Goal: Information Seeking & Learning: Learn about a topic

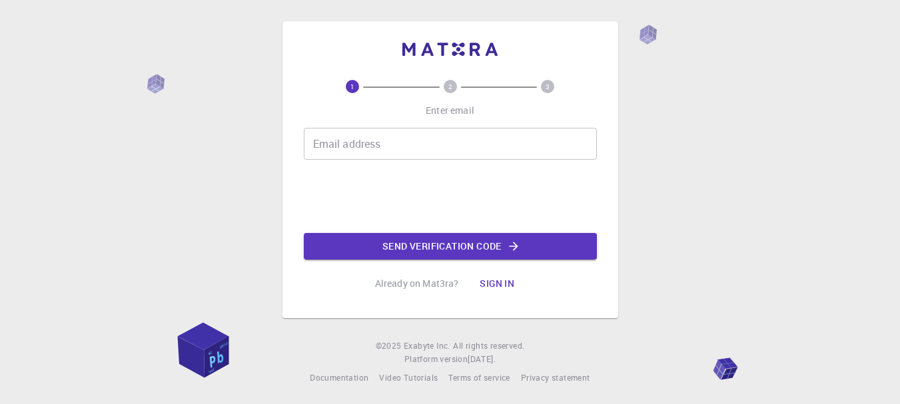
click at [352, 151] on div "Email address Email address" at bounding box center [450, 144] width 293 height 32
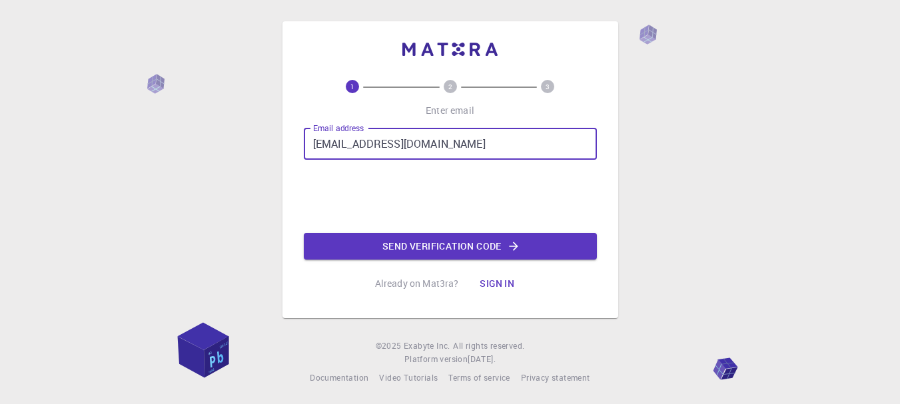
type input "[EMAIL_ADDRESS][DOMAIN_NAME]"
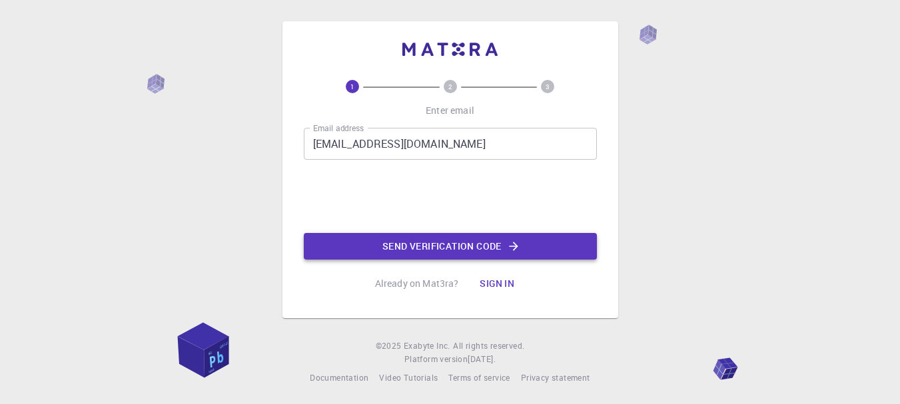
click at [529, 239] on button "Send verification code" at bounding box center [450, 246] width 293 height 27
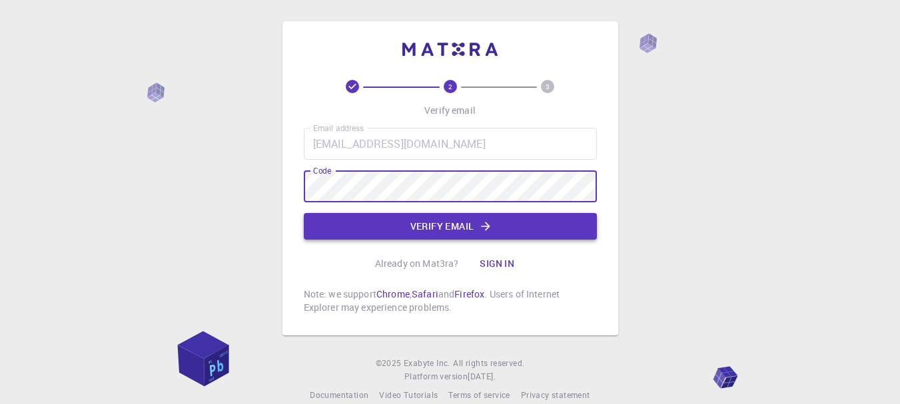
click at [374, 228] on button "Verify email" at bounding box center [450, 226] width 293 height 27
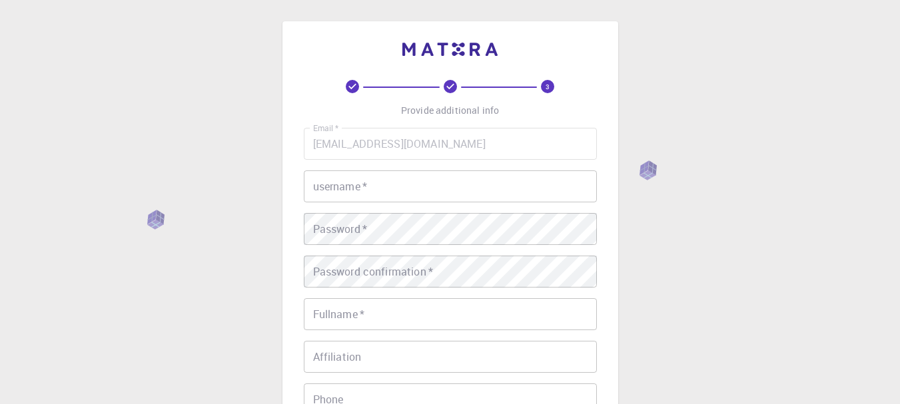
click at [384, 180] on input "username   *" at bounding box center [450, 186] width 293 height 32
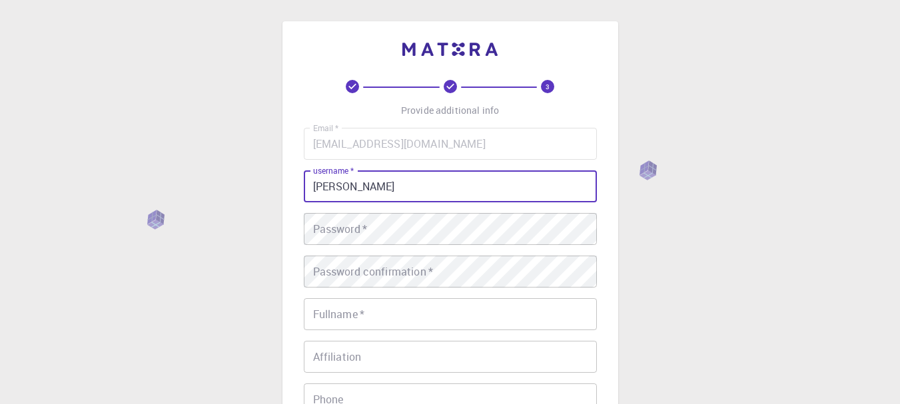
type input "[PERSON_NAME]"
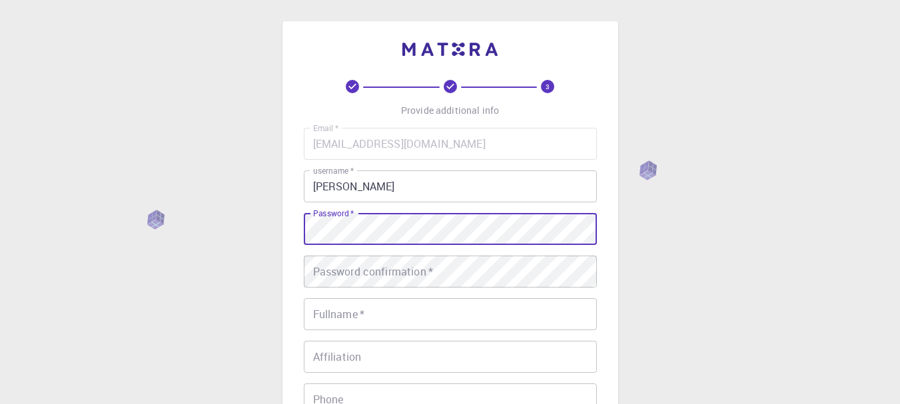
click at [408, 277] on div "Password confirmation   * Password confirmation   *" at bounding box center [450, 272] width 293 height 32
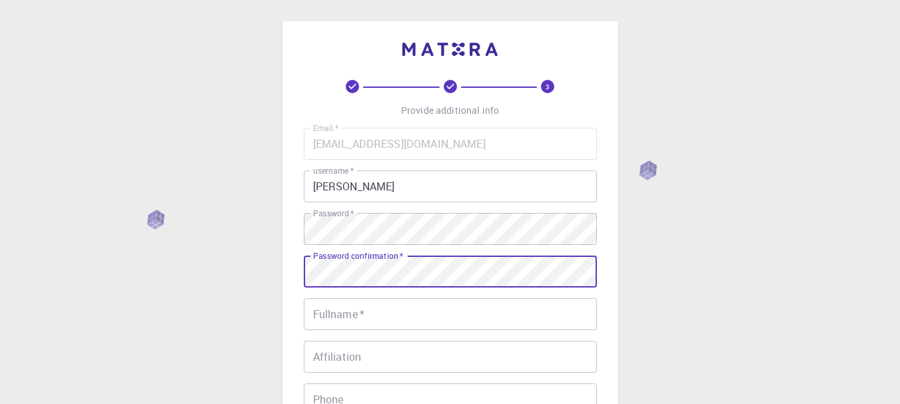
click at [393, 304] on input "Fullname   *" at bounding box center [450, 314] width 293 height 32
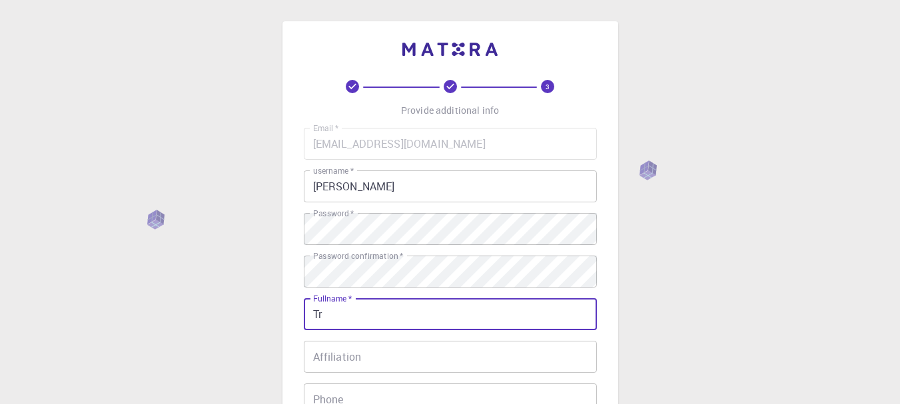
type input "T"
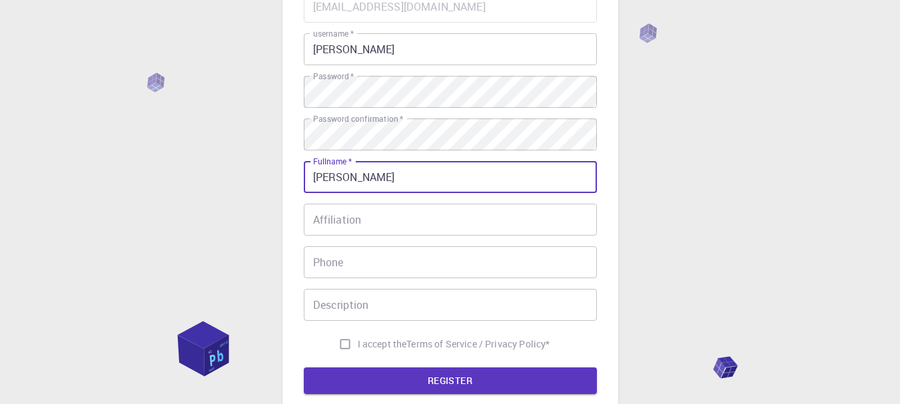
scroll to position [163, 0]
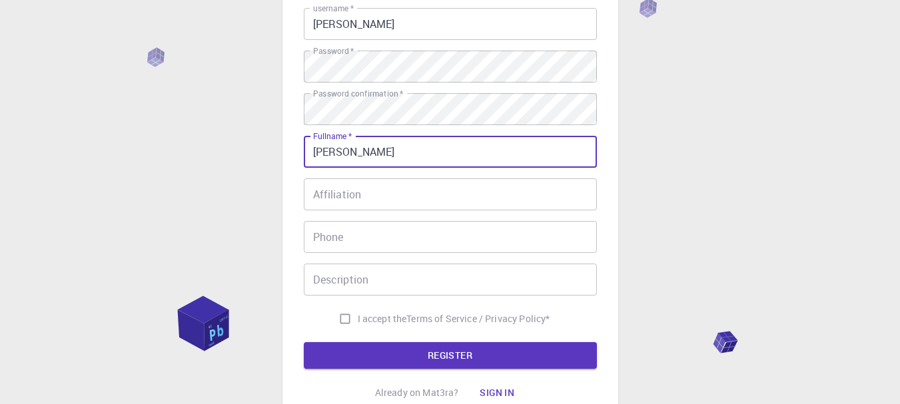
type input "[PERSON_NAME]"
click at [547, 195] on input "Affiliation" at bounding box center [450, 194] width 293 height 32
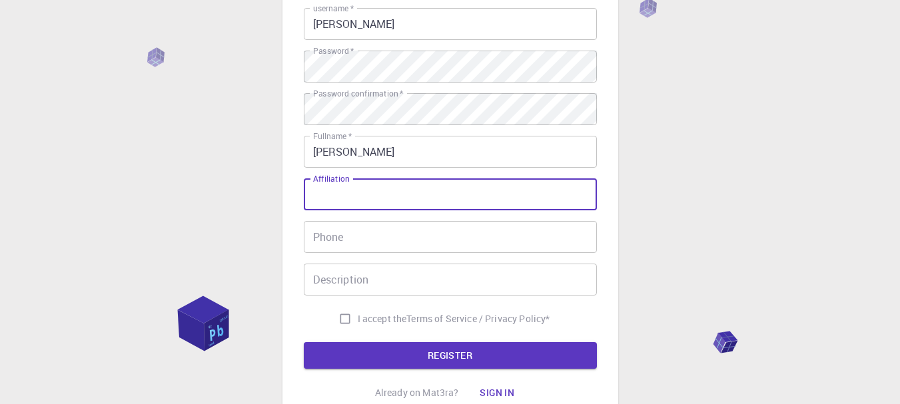
click at [531, 156] on input "[PERSON_NAME]" at bounding box center [450, 152] width 293 height 32
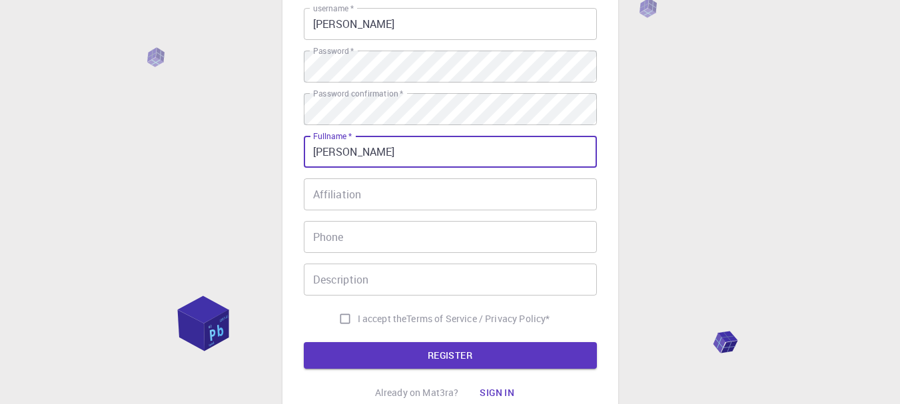
click at [333, 244] on div "Phone Phone" at bounding box center [450, 237] width 293 height 32
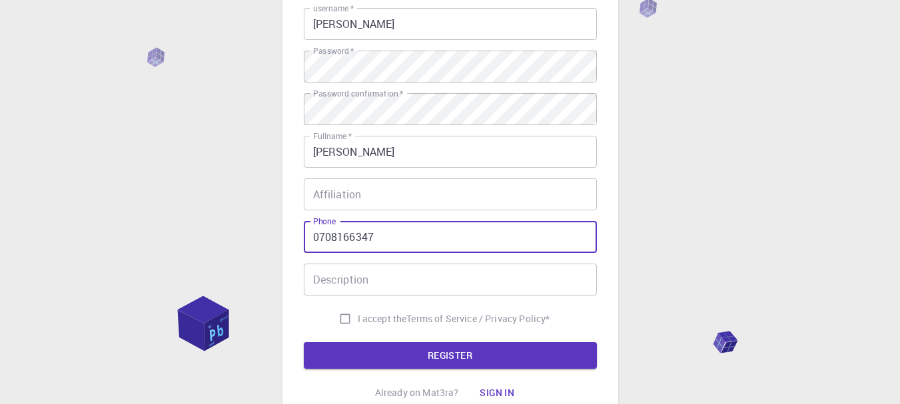
type input "0708166347"
click at [414, 210] on input "Affiliation" at bounding box center [450, 194] width 293 height 32
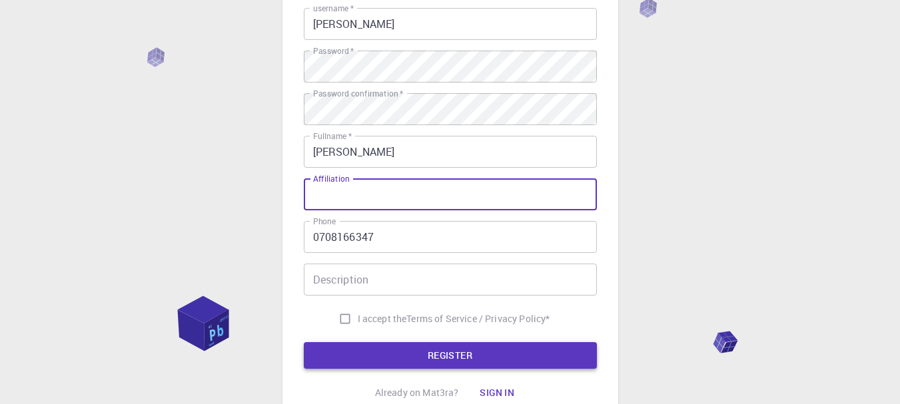
click at [410, 344] on button "REGISTER" at bounding box center [450, 355] width 293 height 27
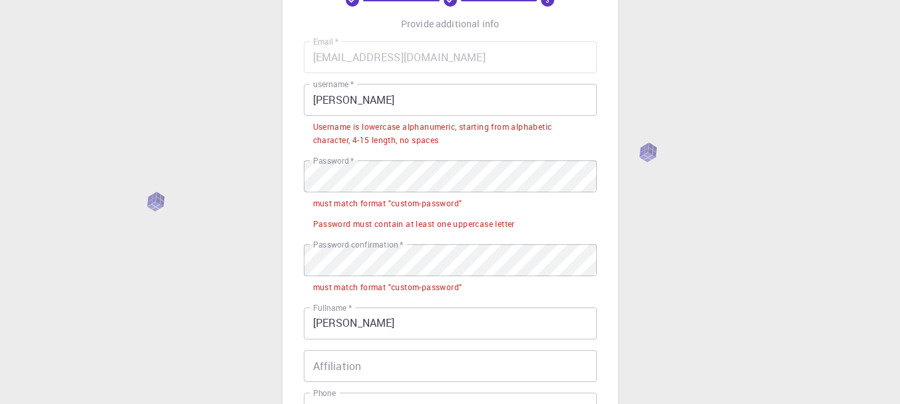
scroll to position [80, 0]
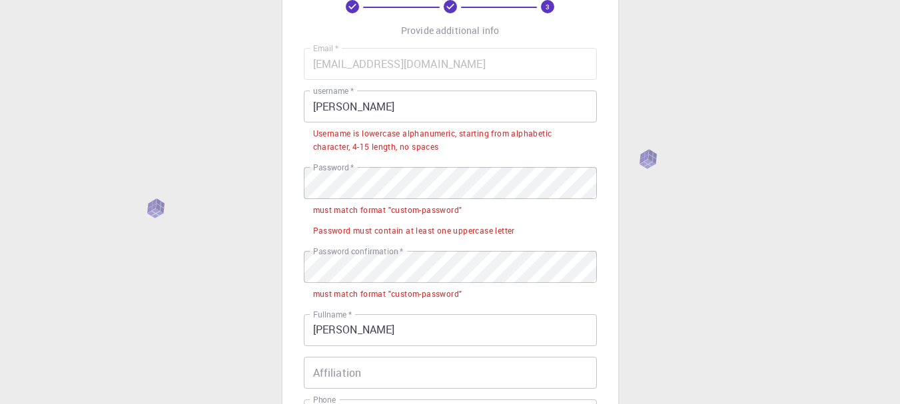
click at [340, 104] on input "[PERSON_NAME]" at bounding box center [450, 107] width 293 height 32
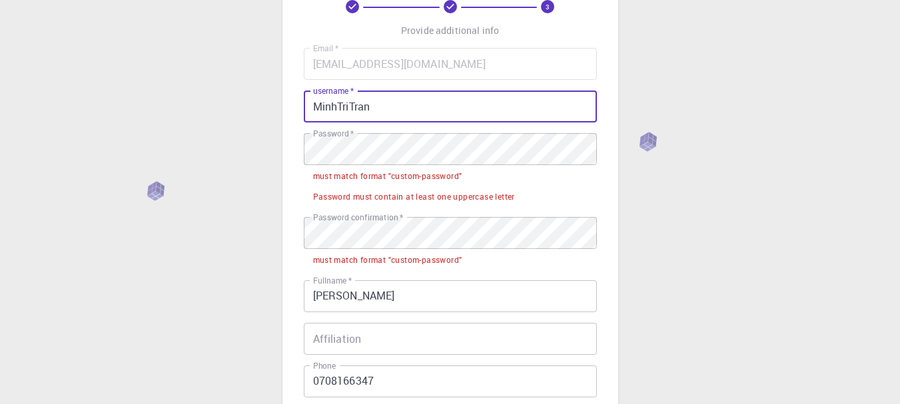
scroll to position [139, 0]
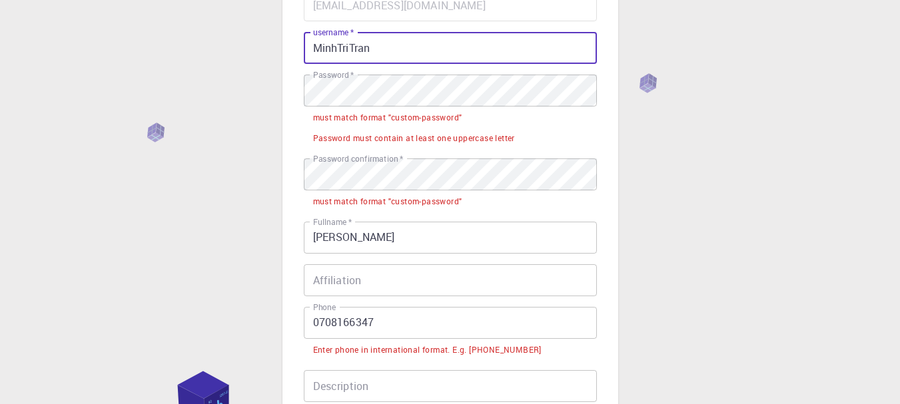
type input "MinhTriTran"
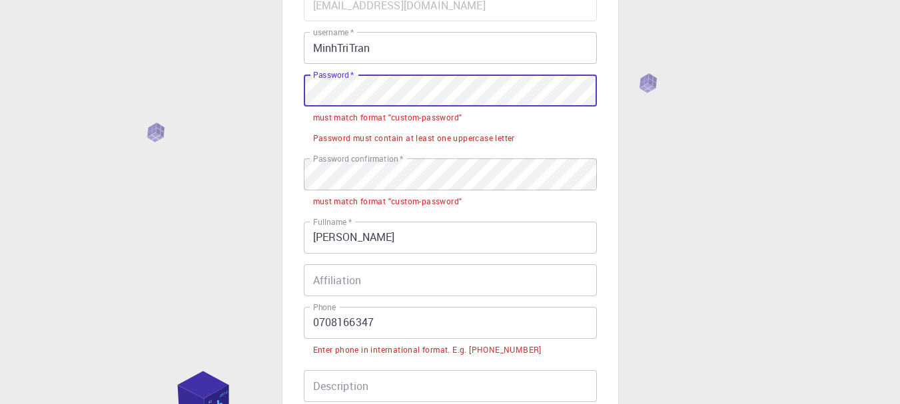
click at [230, 58] on div "3 Provide additional info Email   * [EMAIL_ADDRESS][DOMAIN_NAME] Email   * user…" at bounding box center [450, 251] width 900 height 781
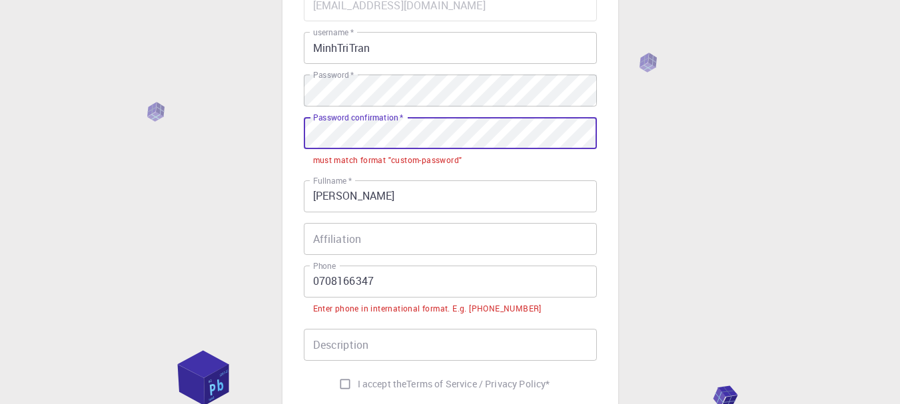
click at [179, 115] on div "3 Provide additional info Email   * [EMAIL_ADDRESS][DOMAIN_NAME] Email   * user…" at bounding box center [450, 230] width 900 height 739
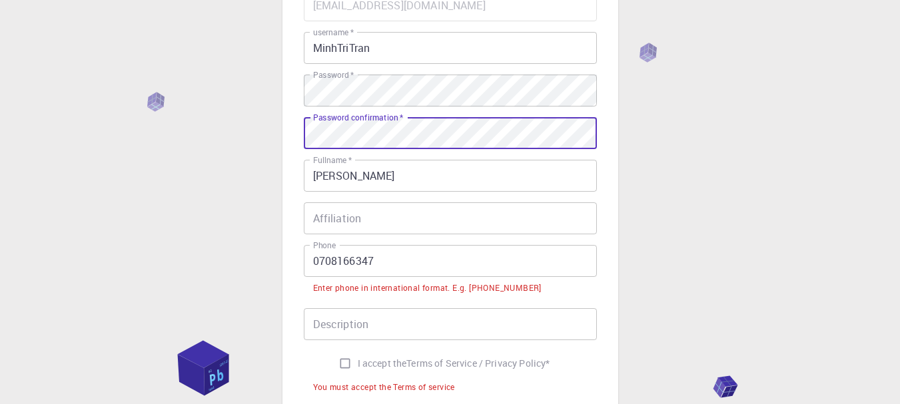
scroll to position [226, 0]
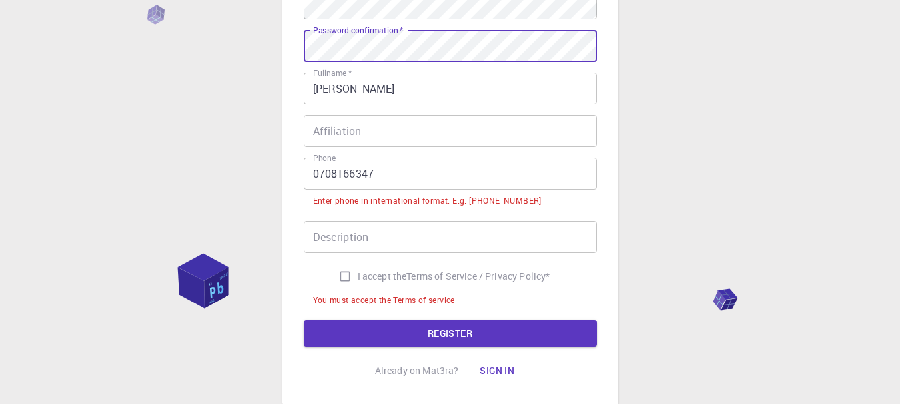
click at [319, 174] on input "0708166347" at bounding box center [450, 174] width 293 height 32
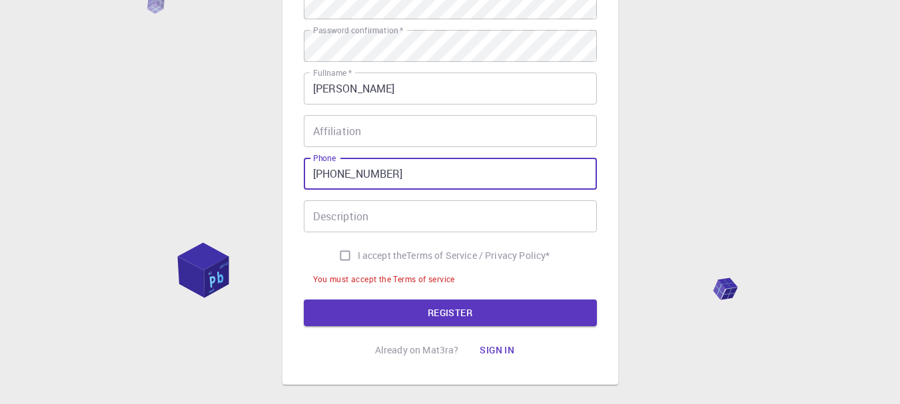
type input "[PHONE_NUMBER]"
click at [340, 254] on input "I accept the Terms of Service / Privacy Policy *" at bounding box center [344, 255] width 25 height 25
checkbox input "true"
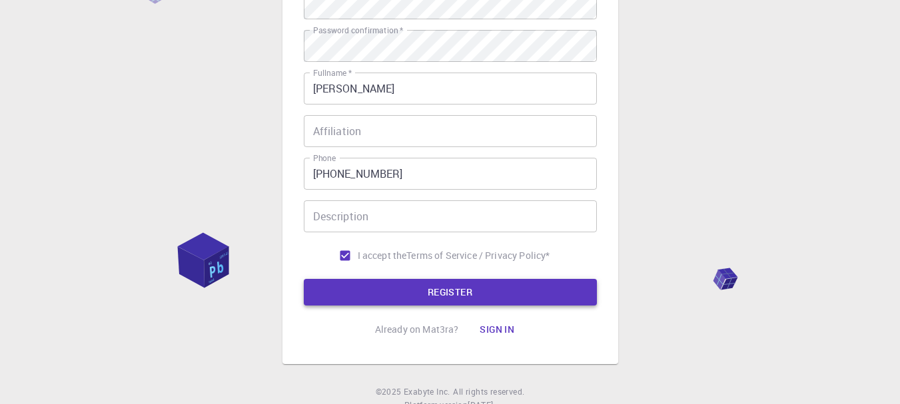
click at [364, 290] on button "REGISTER" at bounding box center [450, 292] width 293 height 27
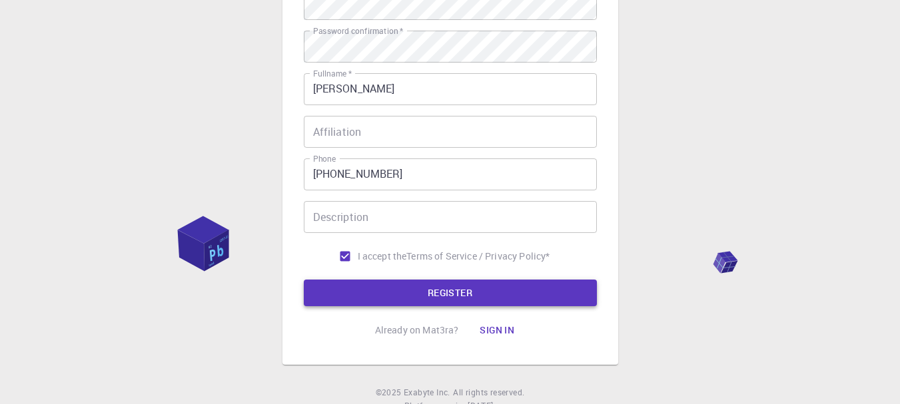
click at [378, 295] on button "REGISTER" at bounding box center [450, 293] width 293 height 27
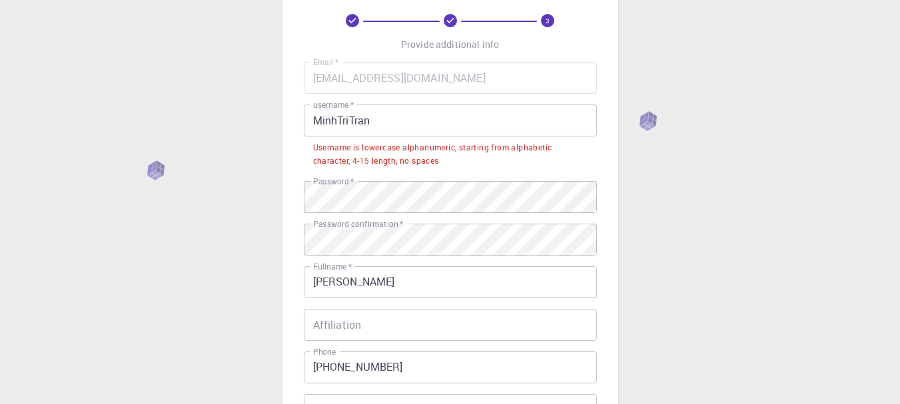
scroll to position [61, 0]
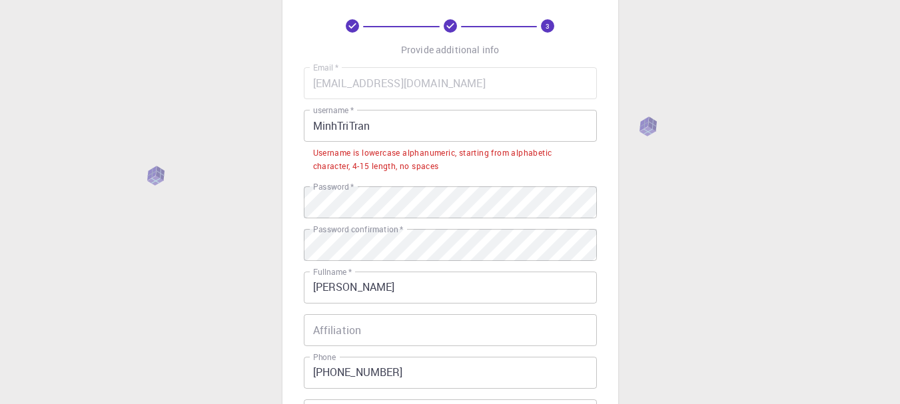
click at [518, 119] on input "MinhTriTran" at bounding box center [450, 126] width 293 height 32
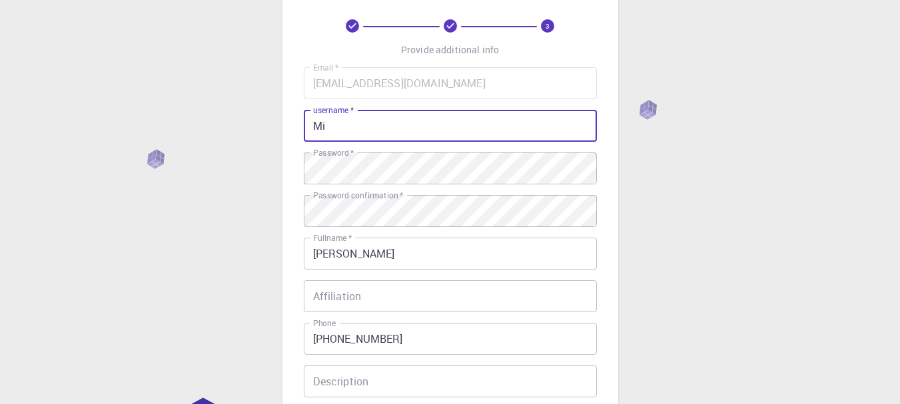
type input "M"
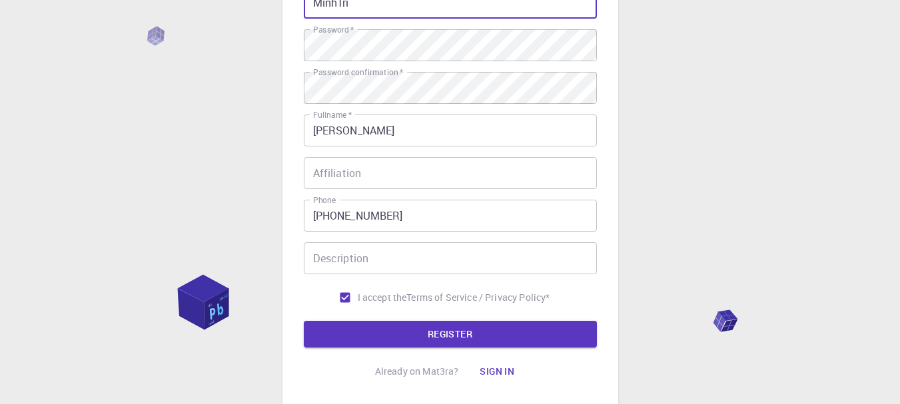
scroll to position [188, 0]
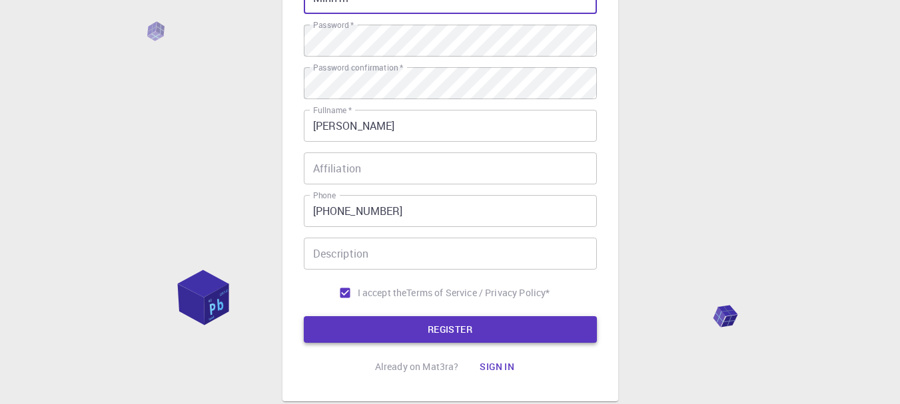
type input "MinhTri"
click at [398, 326] on button "REGISTER" at bounding box center [450, 329] width 293 height 27
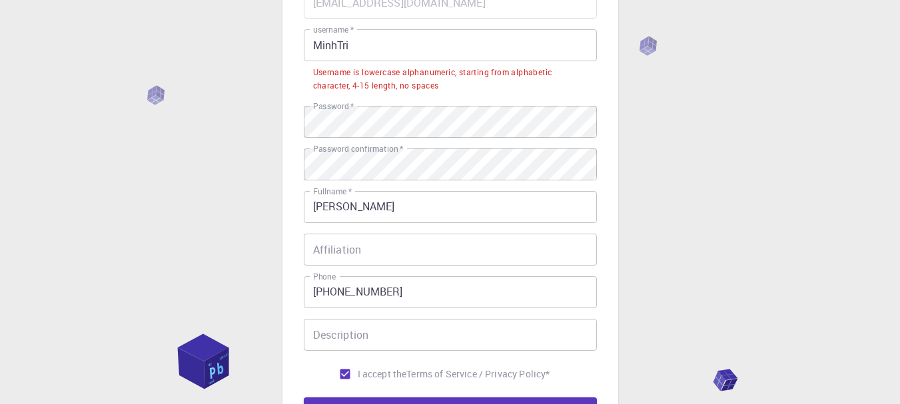
scroll to position [140, 0]
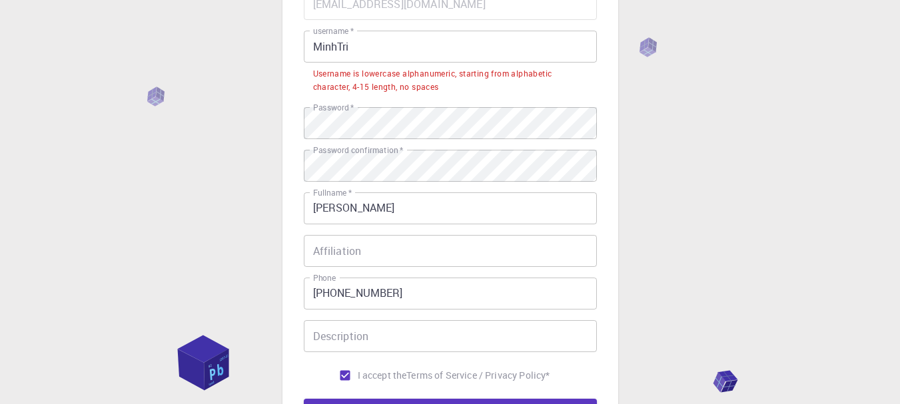
click at [373, 54] on input "MinhTri" at bounding box center [450, 47] width 293 height 32
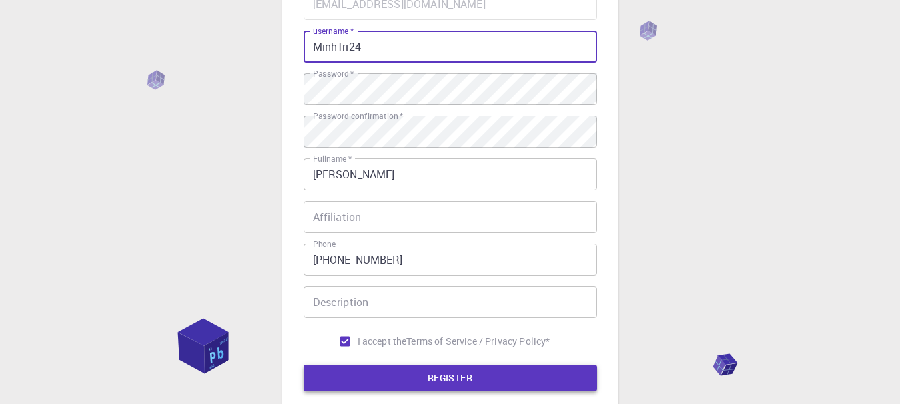
click at [386, 382] on button "REGISTER" at bounding box center [450, 378] width 293 height 27
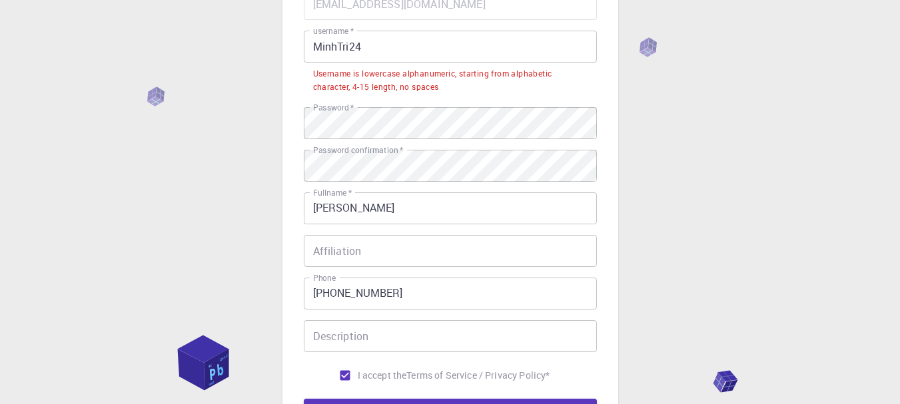
click at [344, 47] on input "MinhTri24" at bounding box center [450, 47] width 293 height 32
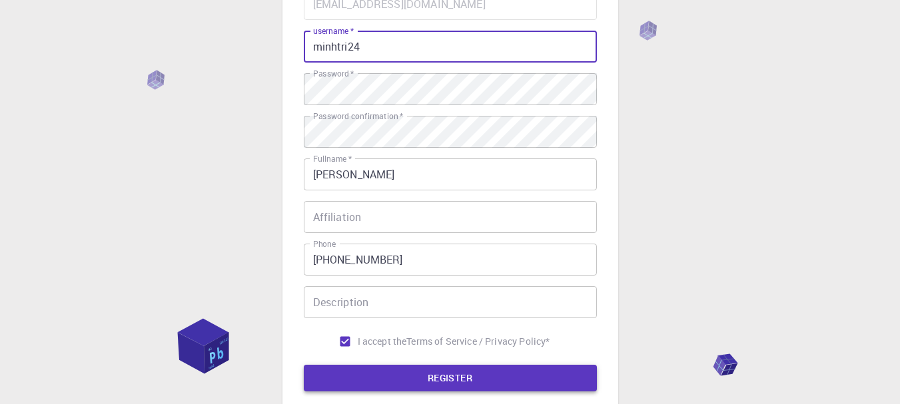
type input "minhtri24"
click at [467, 382] on button "REGISTER" at bounding box center [450, 378] width 293 height 27
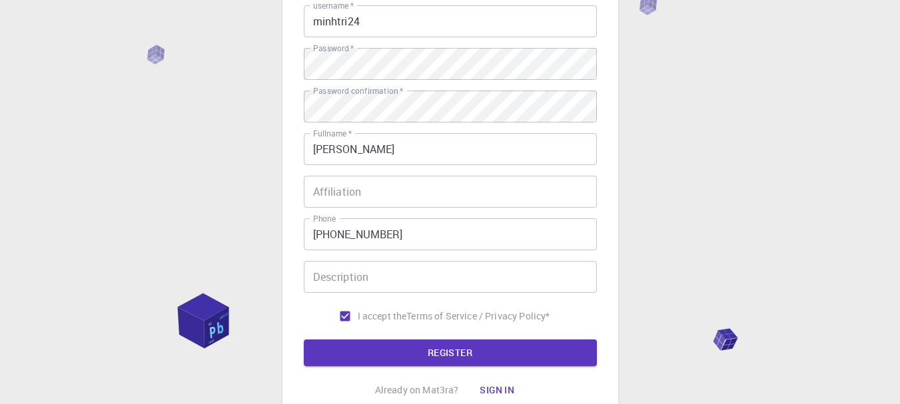
scroll to position [167, 0]
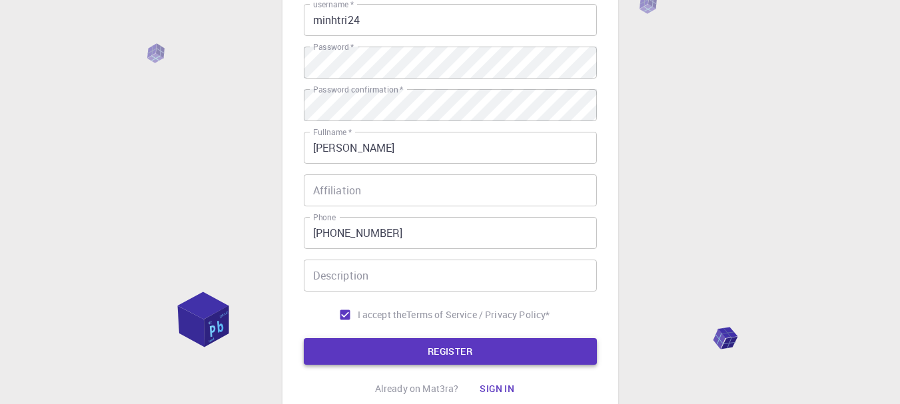
click at [440, 342] on button "REGISTER" at bounding box center [450, 351] width 293 height 27
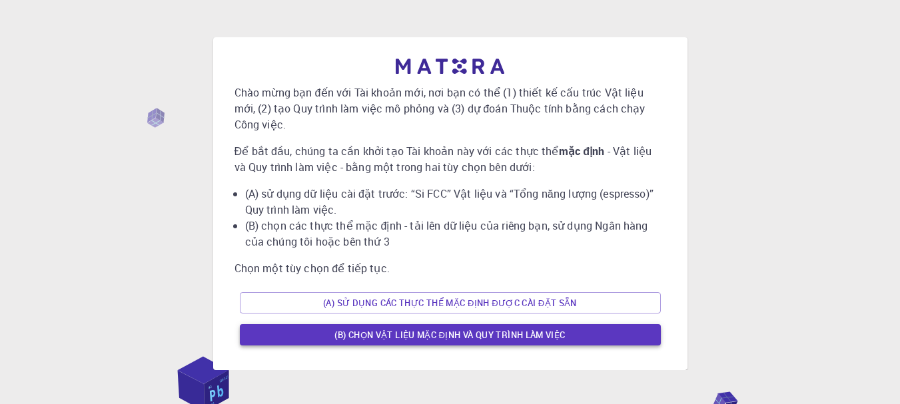
click at [547, 332] on font "(B) Chọn vật liệu mặc định và quy trình làm việc" at bounding box center [449, 335] width 230 height 12
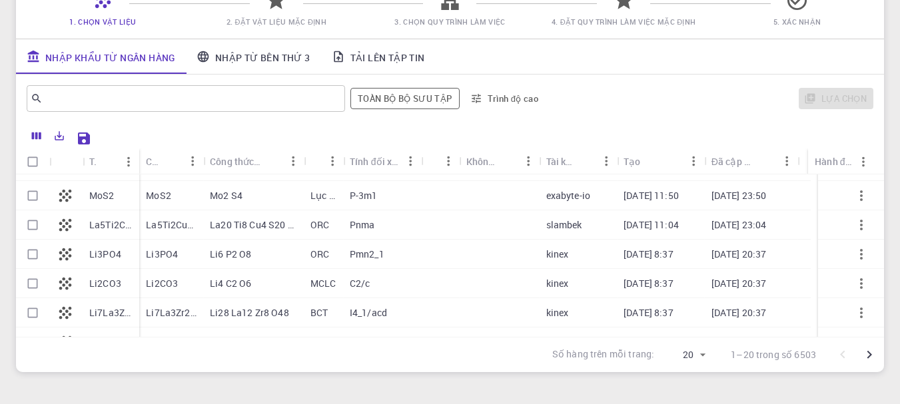
scroll to position [424, 0]
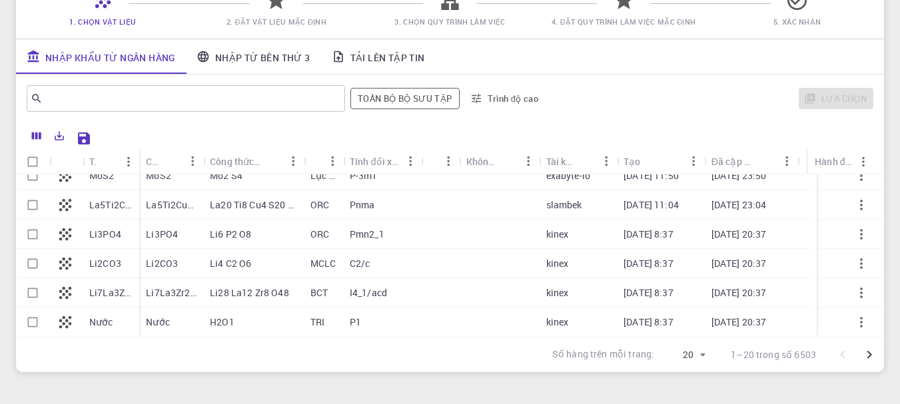
click at [246, 334] on div "H2O1" at bounding box center [253, 322] width 101 height 29
checkbox input "true"
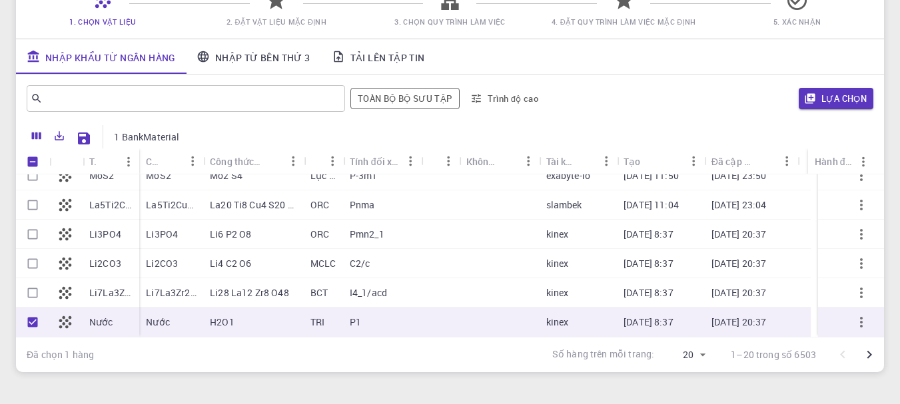
click at [232, 292] on font "Li28 La12 Zr8 O48" at bounding box center [249, 292] width 79 height 13
checkbox input "true"
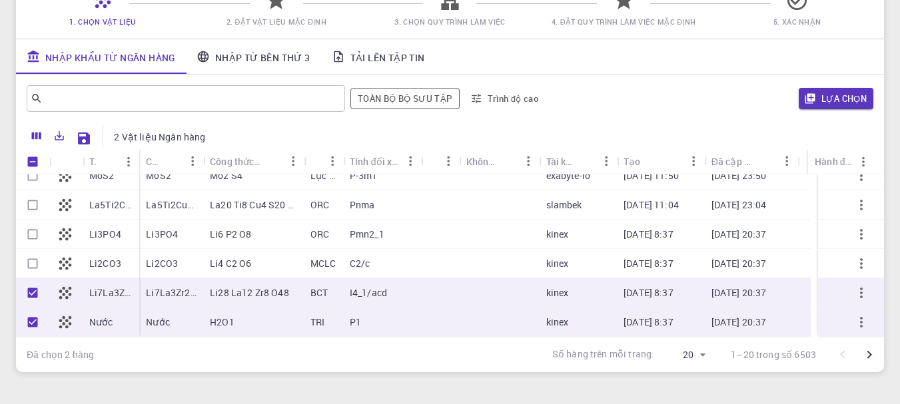
click at [208, 266] on div "Li4 C2 O6" at bounding box center [253, 263] width 101 height 29
checkbox input "true"
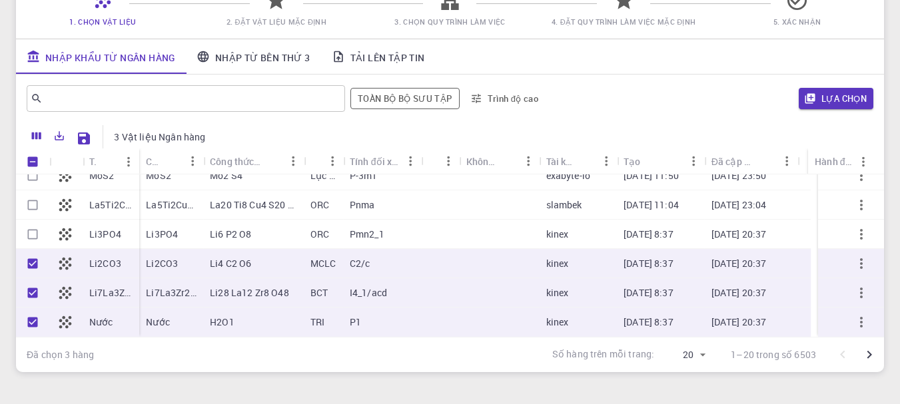
click at [210, 238] on font "Li6 P2 O8" at bounding box center [230, 234] width 41 height 13
checkbox input "true"
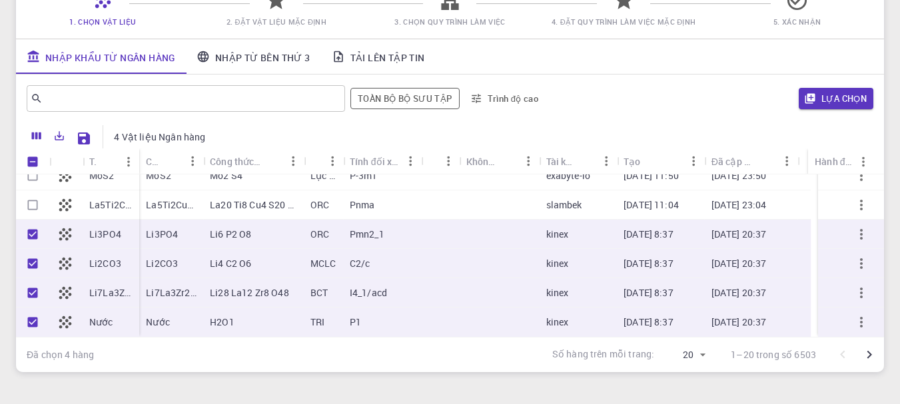
click at [215, 218] on div "La20 Ti8 Cu4 S20 O28" at bounding box center [253, 204] width 101 height 29
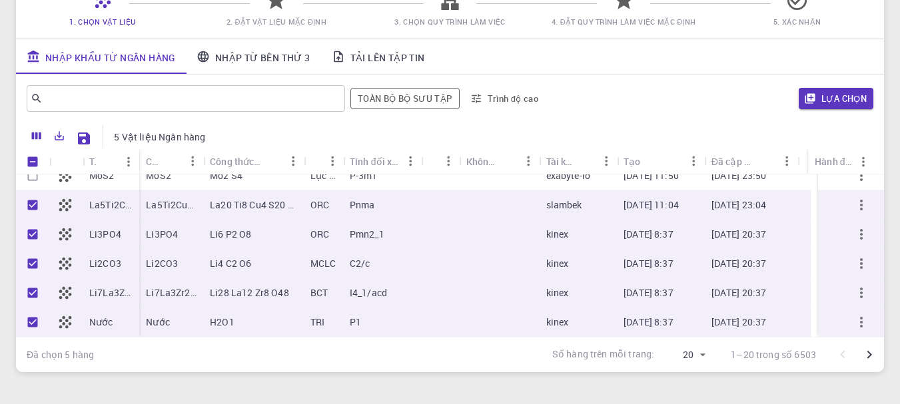
click at [25, 211] on input "Unselect row" at bounding box center [32, 204] width 25 height 25
checkbox input "false"
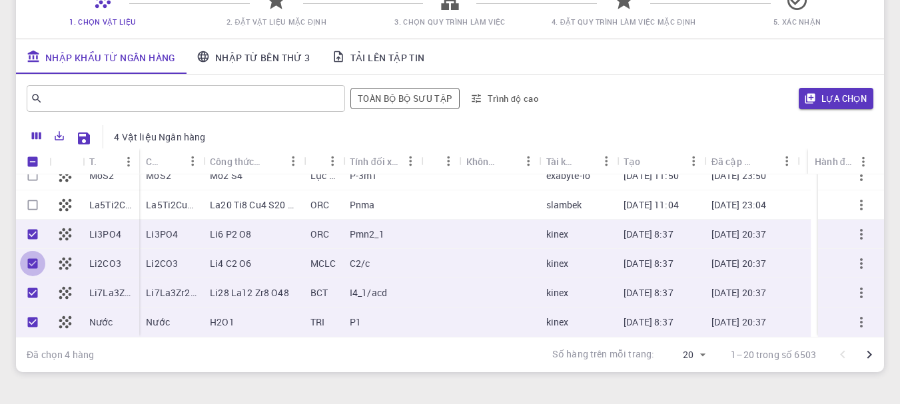
click at [20, 251] on input "Unselect row" at bounding box center [32, 263] width 25 height 25
checkbox input "false"
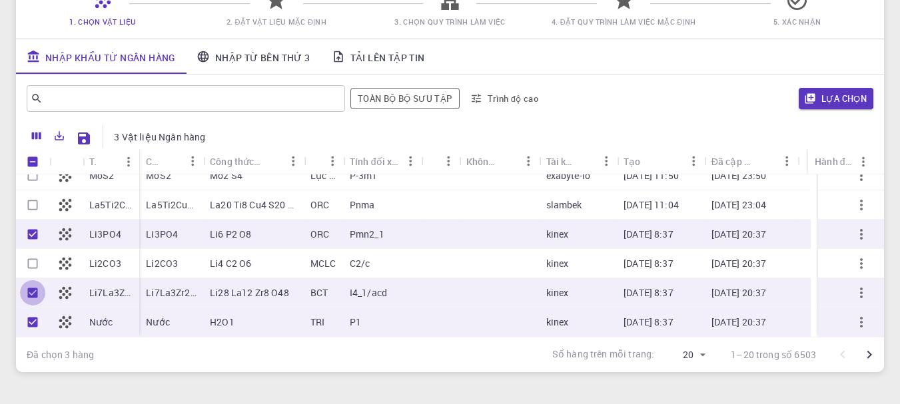
click at [20, 280] on input "Unselect row" at bounding box center [32, 292] width 25 height 25
checkbox input "false"
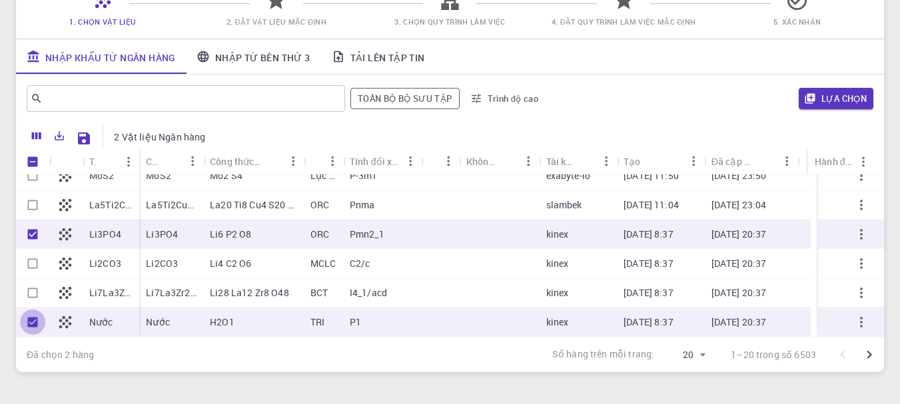
click at [20, 310] on input "Unselect row" at bounding box center [32, 322] width 25 height 25
checkbox input "false"
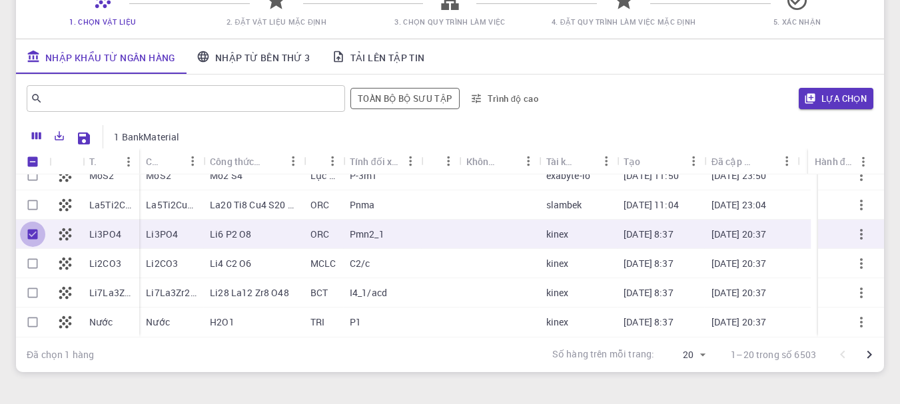
click at [20, 222] on input "Unselect row" at bounding box center [32, 234] width 25 height 25
checkbox input "false"
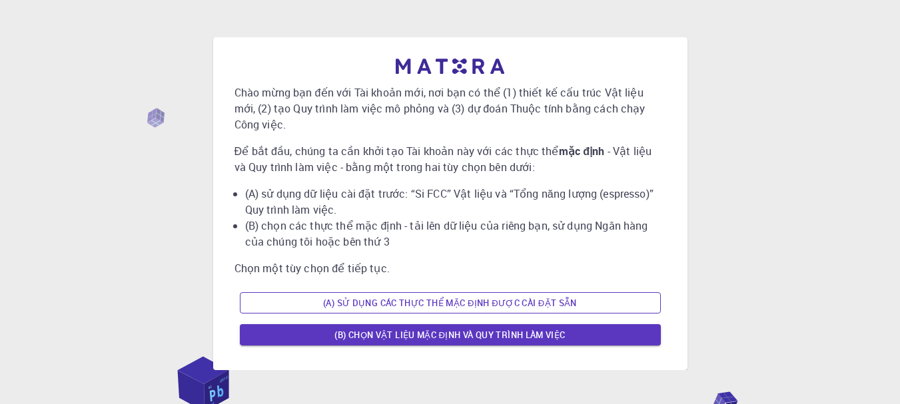
click at [318, 310] on button "(A) Sử dụng các thực thể mặc định được cài đặt sẵn" at bounding box center [450, 302] width 421 height 21
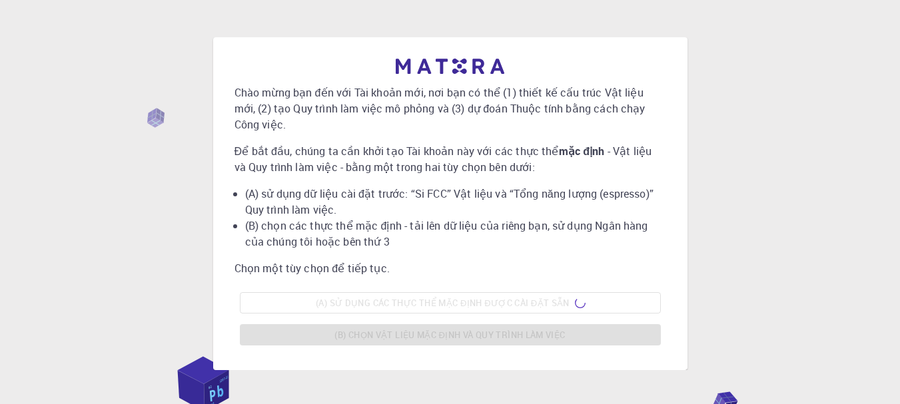
click at [276, 255] on div "Chào mừng bạn đến với Tài khoản mới, nơi bạn có thể (1) thiết kế cấu trúc Vật l…" at bounding box center [450, 205] width 432 height 292
click at [339, 110] on font "Chào mừng bạn đến với Tài khoản mới, nơi bạn có thể (1) thiết kế cấu trúc Vật l…" at bounding box center [439, 108] width 411 height 47
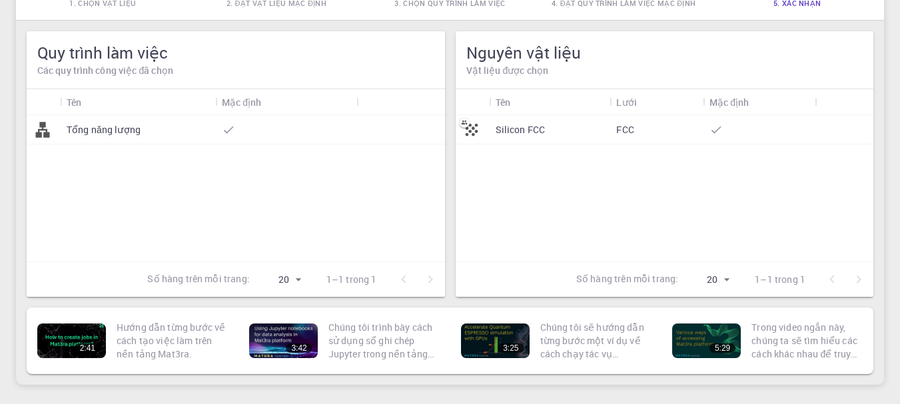
scroll to position [131, 0]
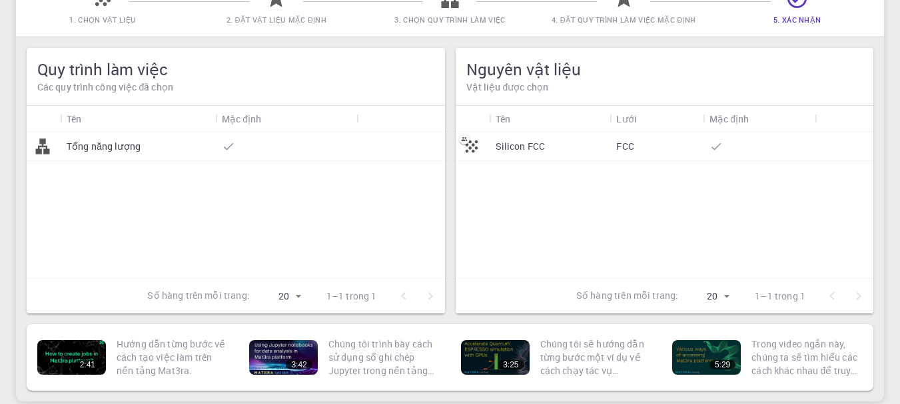
click at [294, 300] on body "Thiết lập tài khoản ban đầu cho Minh Trí Trần Chọn Vật liệu, [PERSON_NAME] trìn…" at bounding box center [450, 187] width 900 height 636
click at [345, 242] on div at bounding box center [450, 202] width 900 height 404
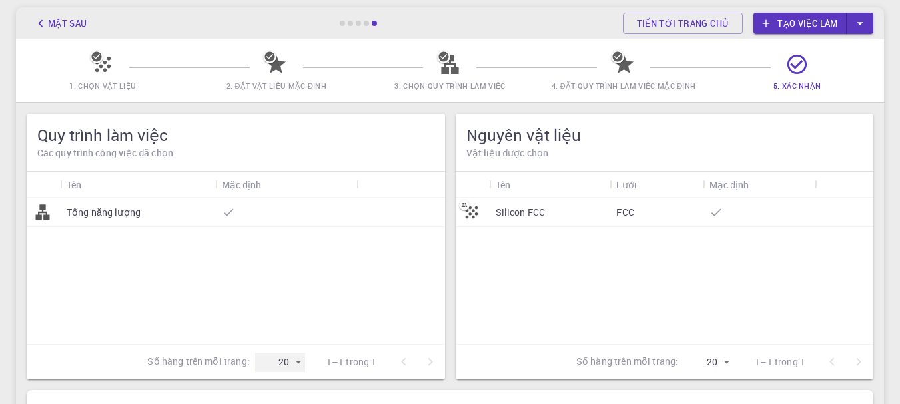
scroll to position [59, 0]
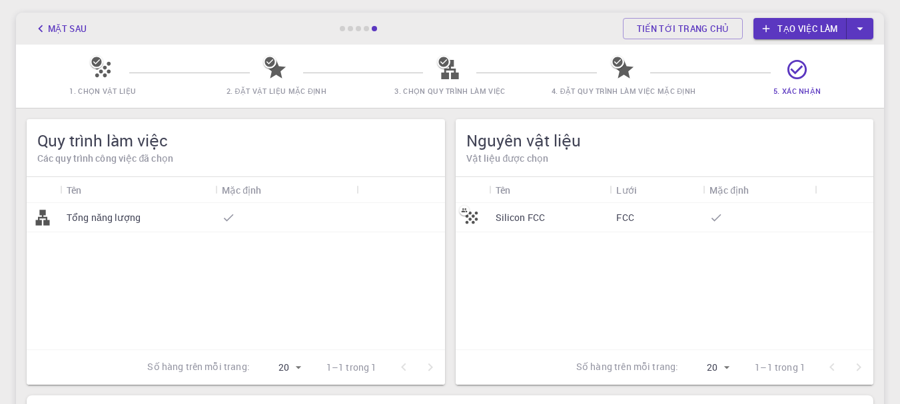
click at [263, 55] on div "1. Chọn vật liệu 2. Đặt vật liệu mặc định 3. Chọn quy trình làm việc 4. Đặt quy…" at bounding box center [450, 76] width 868 height 63
click at [275, 68] on icon at bounding box center [275, 69] width 19 height 19
click at [436, 73] on span "3. Chọn quy trình làm việc" at bounding box center [449, 81] width 163 height 31
click at [629, 77] on icon at bounding box center [623, 69] width 23 height 23
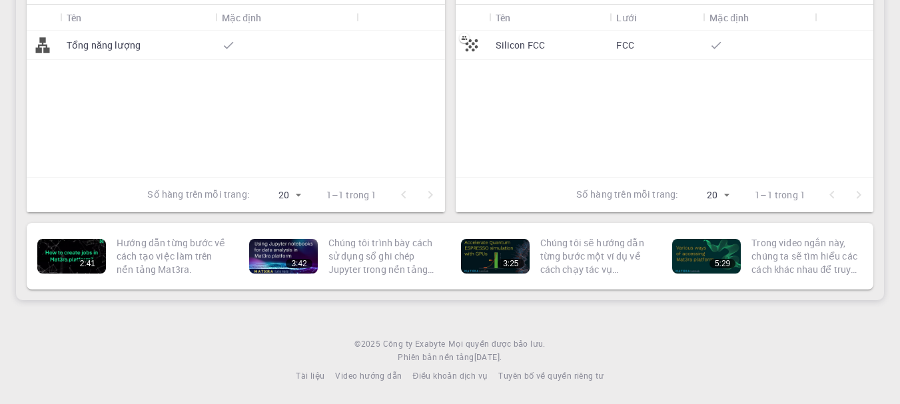
scroll to position [0, 0]
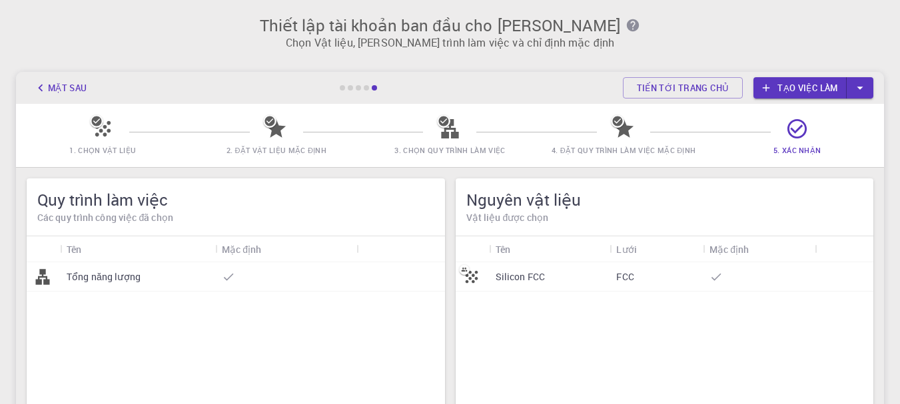
click at [783, 91] on font "Tạo việc làm" at bounding box center [807, 88] width 60 height 12
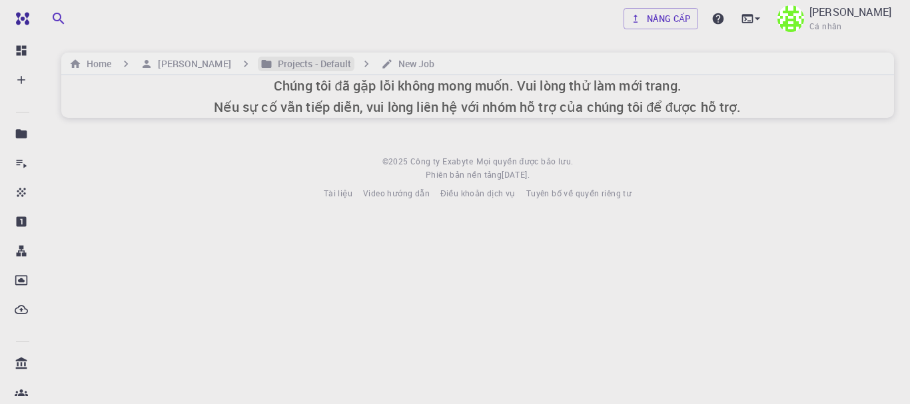
click at [290, 61] on h6 "Projects - Default" at bounding box center [311, 64] width 79 height 15
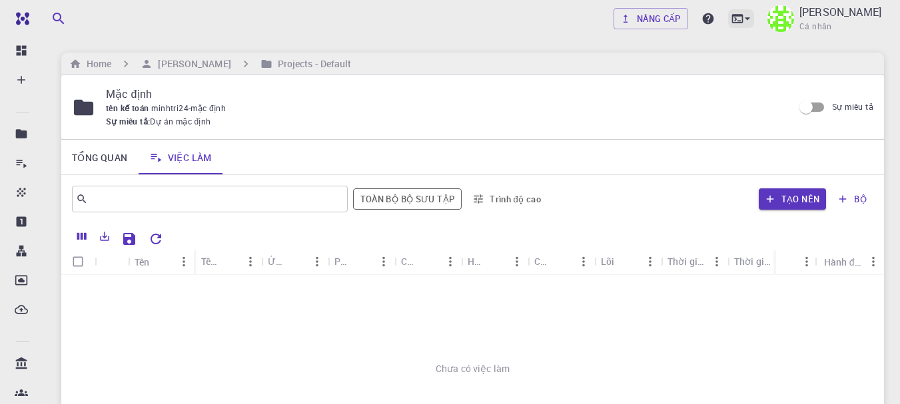
click at [744, 13] on icon at bounding box center [737, 18] width 13 height 13
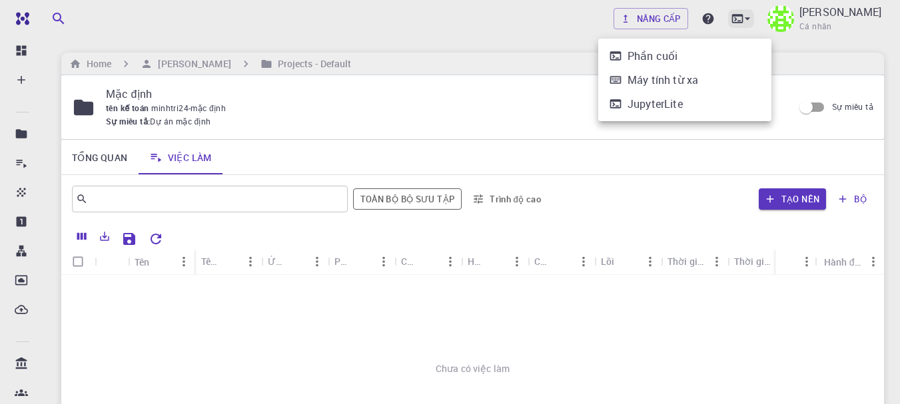
click at [757, 13] on div at bounding box center [450, 202] width 900 height 404
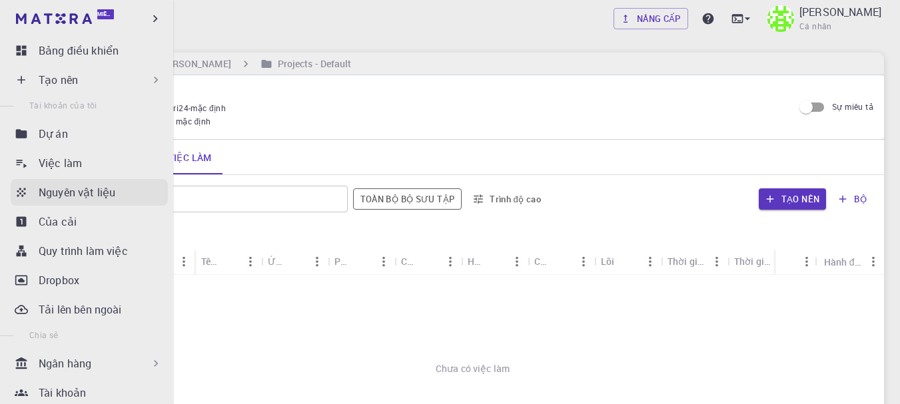
click at [103, 188] on font "Nguyên vật liệu" at bounding box center [77, 192] width 77 height 15
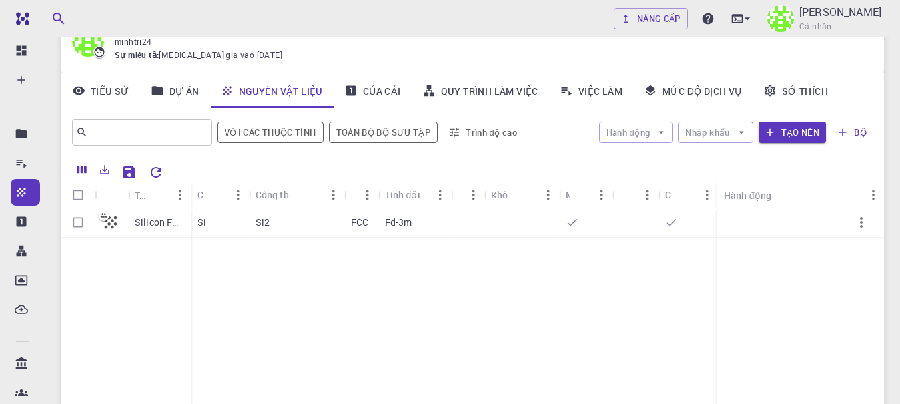
scroll to position [57, 0]
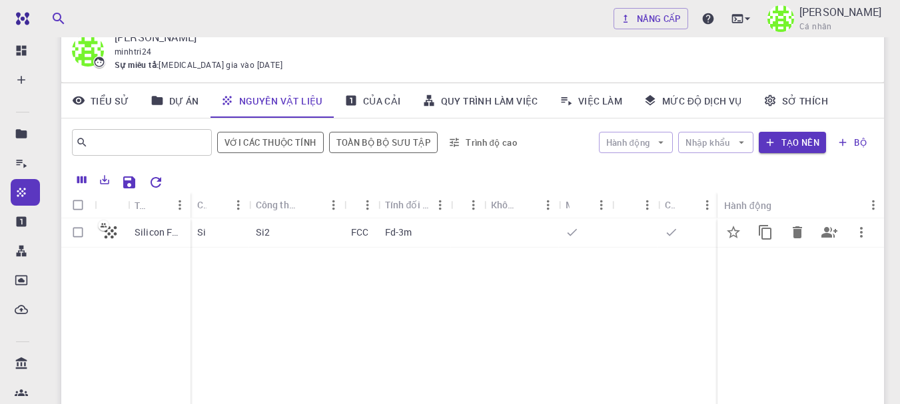
click at [308, 236] on div "Si2" at bounding box center [296, 232] width 95 height 29
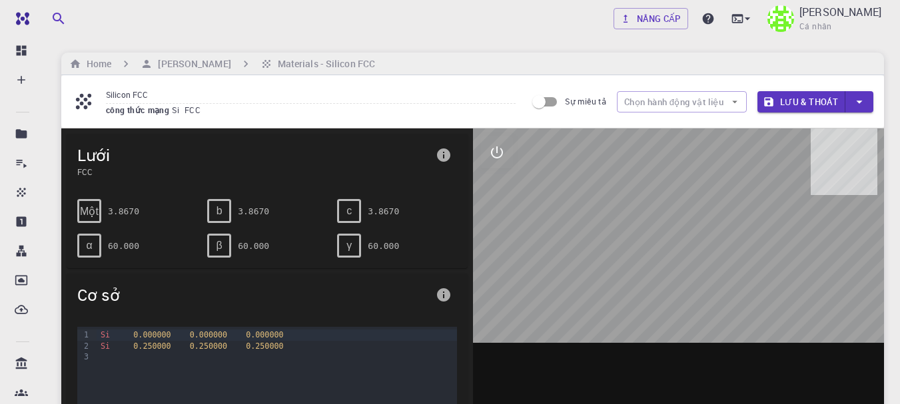
drag, startPoint x: 719, startPoint y: 242, endPoint x: 663, endPoint y: 226, distance: 57.4
click at [663, 226] on div at bounding box center [679, 336] width 412 height 414
drag, startPoint x: 663, startPoint y: 226, endPoint x: 699, endPoint y: 232, distance: 35.7
click at [699, 232] on div at bounding box center [679, 336] width 412 height 414
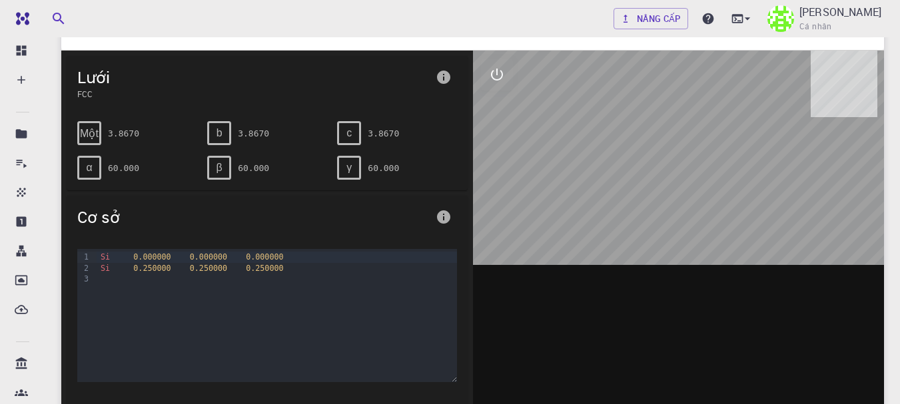
scroll to position [69, 0]
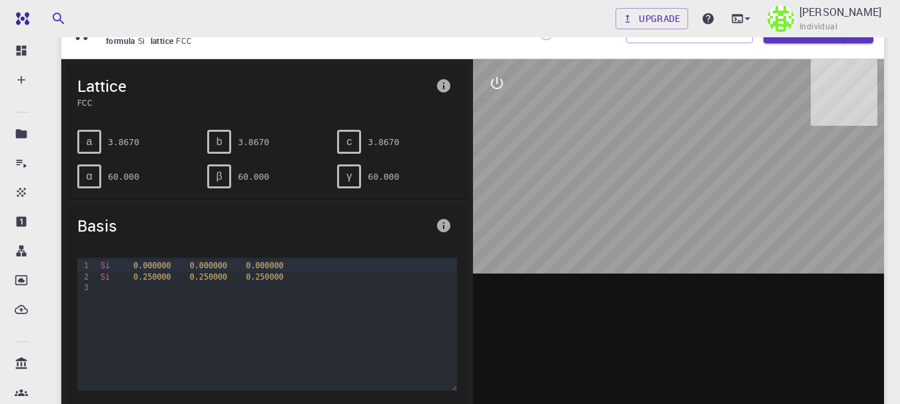
drag, startPoint x: 697, startPoint y: 167, endPoint x: 714, endPoint y: 171, distance: 17.1
click at [714, 171] on div at bounding box center [679, 266] width 412 height 414
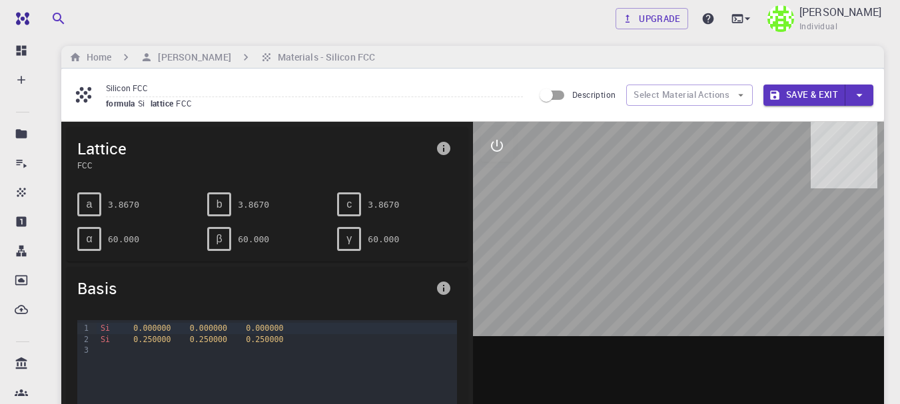
scroll to position [3, 0]
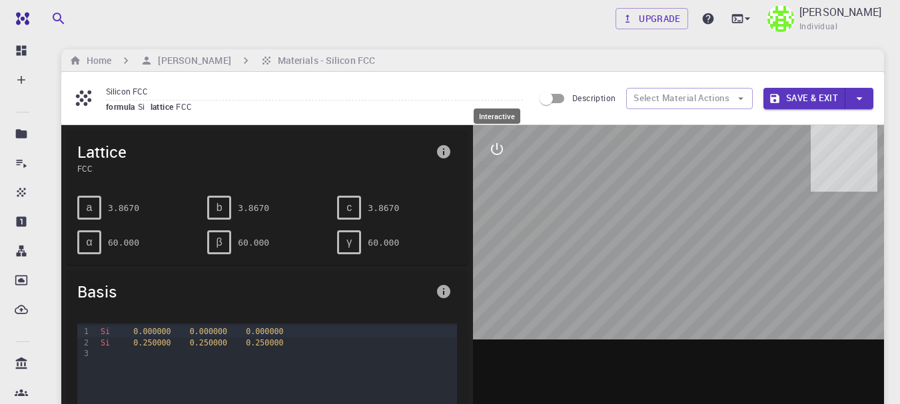
click at [494, 146] on icon "interactive" at bounding box center [497, 149] width 16 height 16
click at [500, 172] on button "view" at bounding box center [497, 181] width 32 height 32
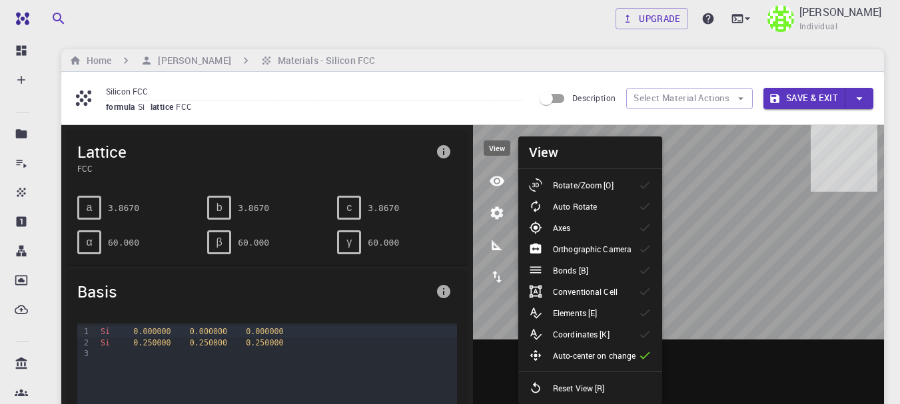
click at [502, 175] on icon "view" at bounding box center [497, 181] width 16 height 16
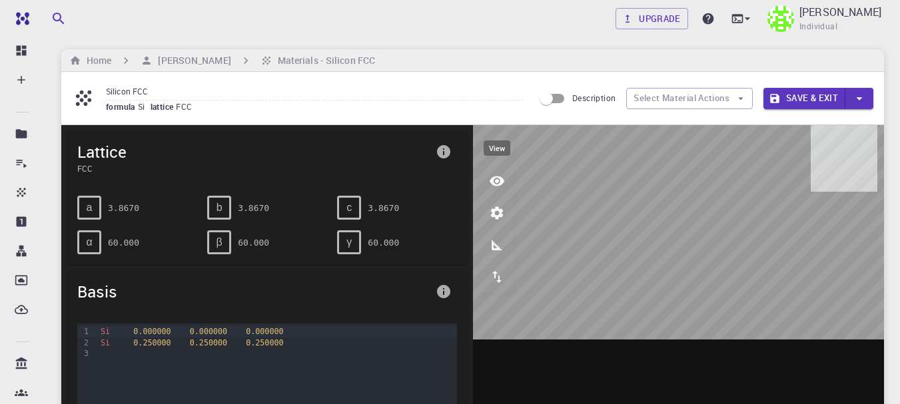
click at [502, 175] on icon "view" at bounding box center [497, 181] width 16 height 16
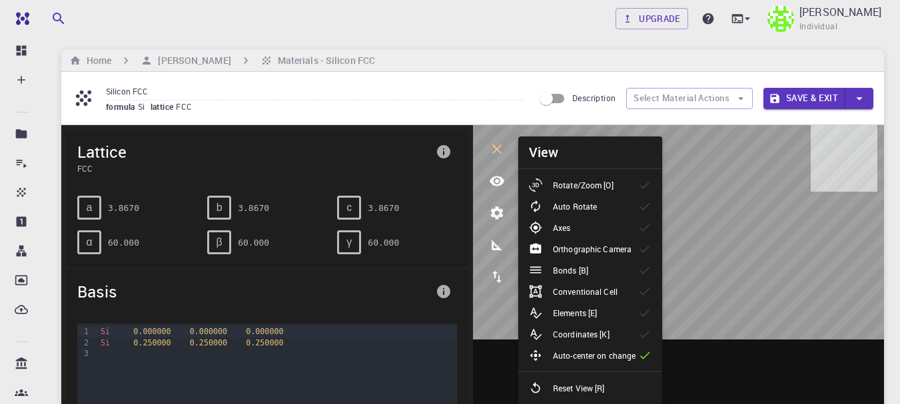
click at [554, 188] on p "Rotate/Zoom [O]" at bounding box center [583, 185] width 61 height 12
click at [554, 189] on p "Rotate/Zoom [O]" at bounding box center [583, 185] width 61 height 12
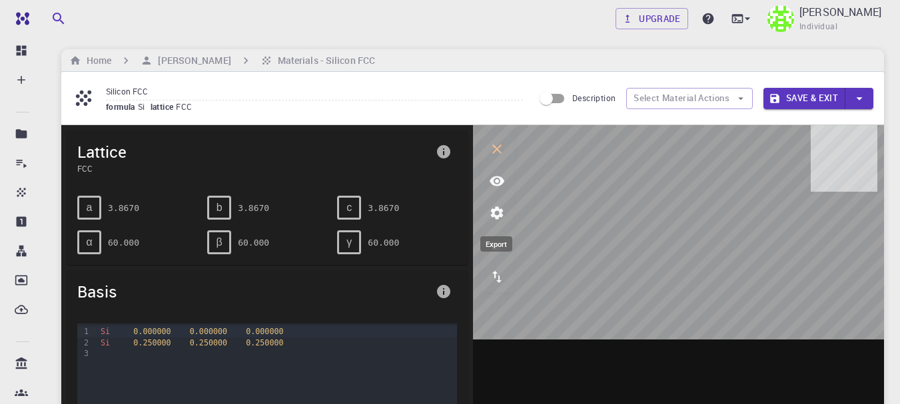
click at [494, 283] on icon "export" at bounding box center [497, 277] width 16 height 16
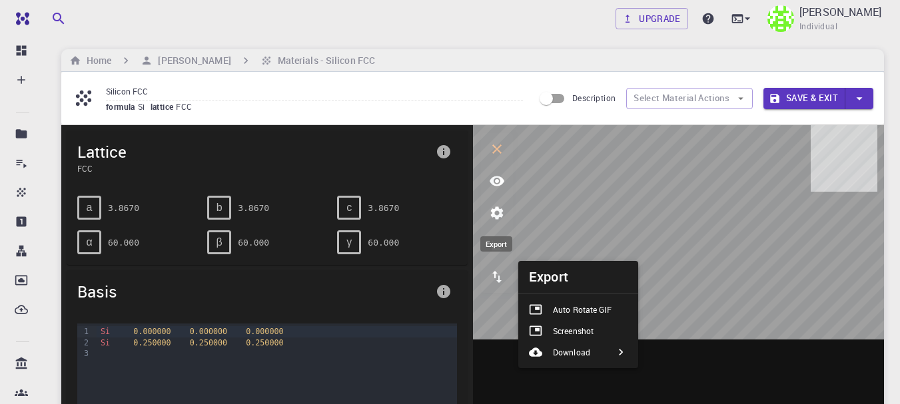
click at [494, 283] on icon "export" at bounding box center [497, 277] width 16 height 16
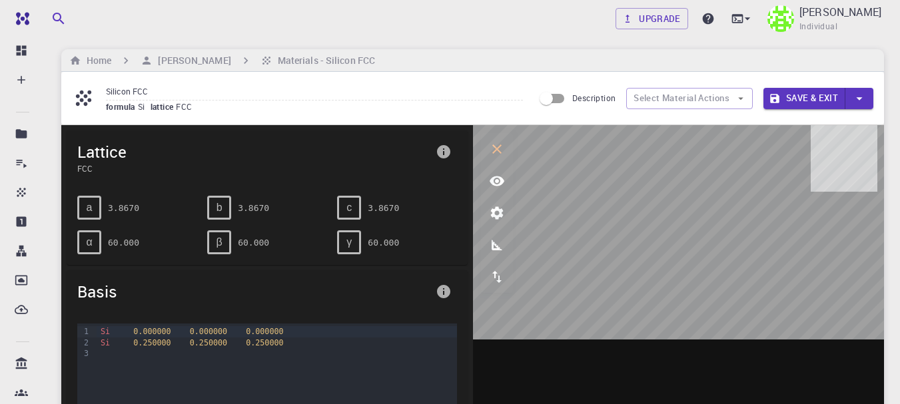
click at [352, 203] on div "c" at bounding box center [349, 208] width 24 height 24
click at [555, 107] on input "Description" at bounding box center [546, 98] width 76 height 25
checkbox input "true"
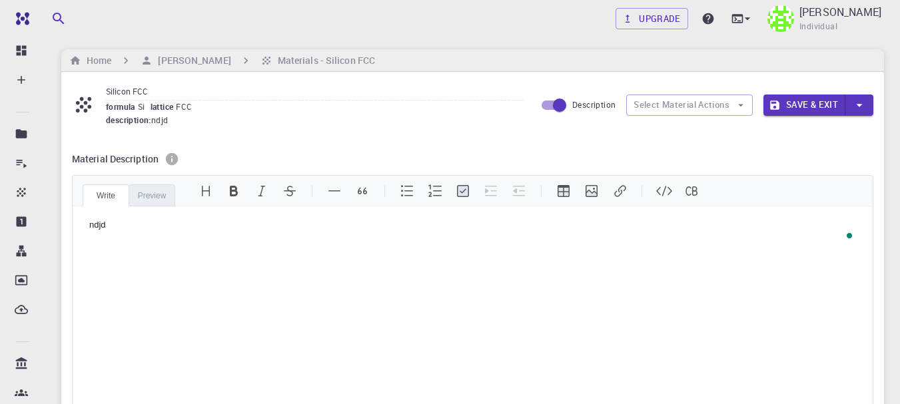
scroll to position [17, 0]
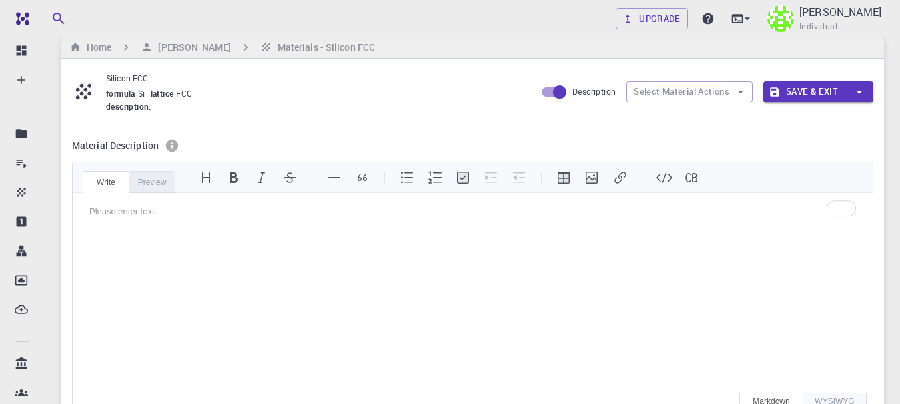
click at [557, 90] on input "Description" at bounding box center [559, 91] width 76 height 25
checkbox input "false"
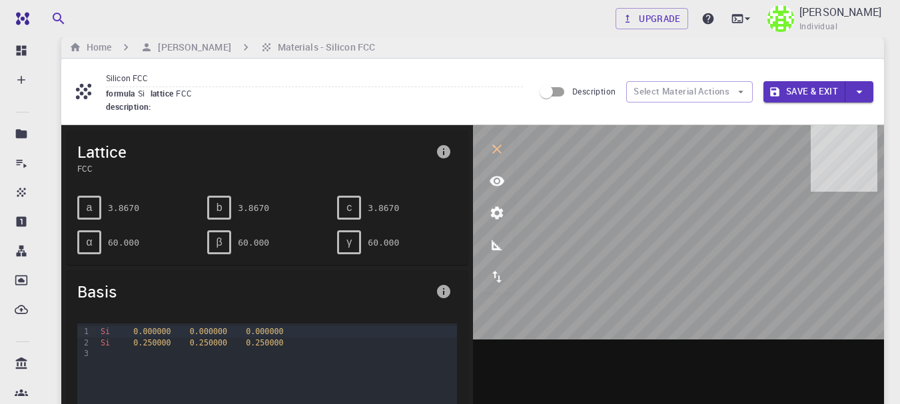
scroll to position [0, 0]
click at [354, 203] on div "c" at bounding box center [349, 208] width 24 height 24
click at [502, 188] on icon "view" at bounding box center [497, 181] width 16 height 16
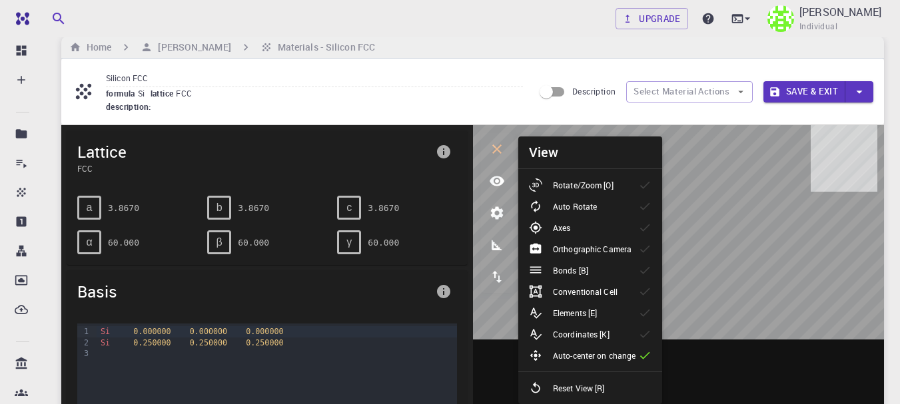
click at [577, 179] on p "Rotate/Zoom [O]" at bounding box center [583, 185] width 61 height 12
click at [579, 204] on p "Auto Rotate" at bounding box center [575, 206] width 44 height 12
click at [595, 223] on li "Axes" at bounding box center [590, 227] width 144 height 21
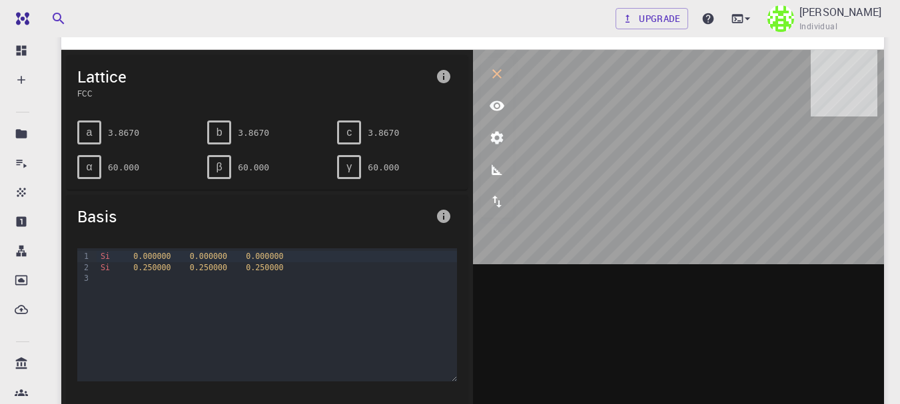
scroll to position [104, 0]
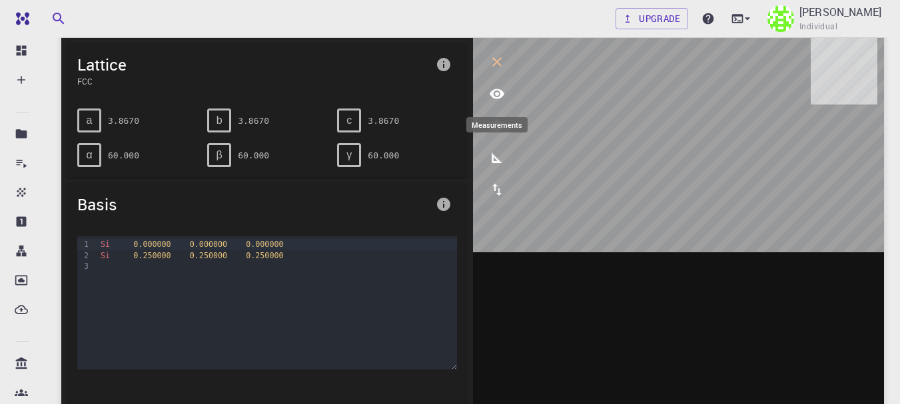
click at [503, 149] on button "measurements" at bounding box center [497, 158] width 32 height 32
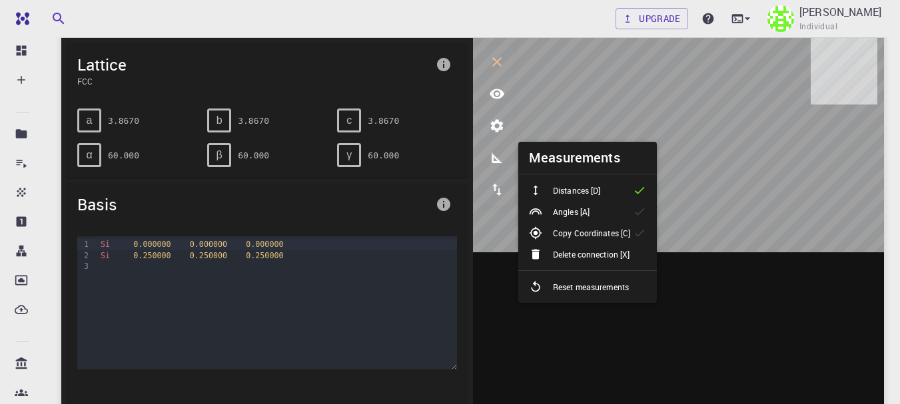
click at [558, 214] on p "Angles [A]" at bounding box center [571, 212] width 37 height 12
click at [557, 200] on li "Distances [D]" at bounding box center [587, 190] width 139 height 21
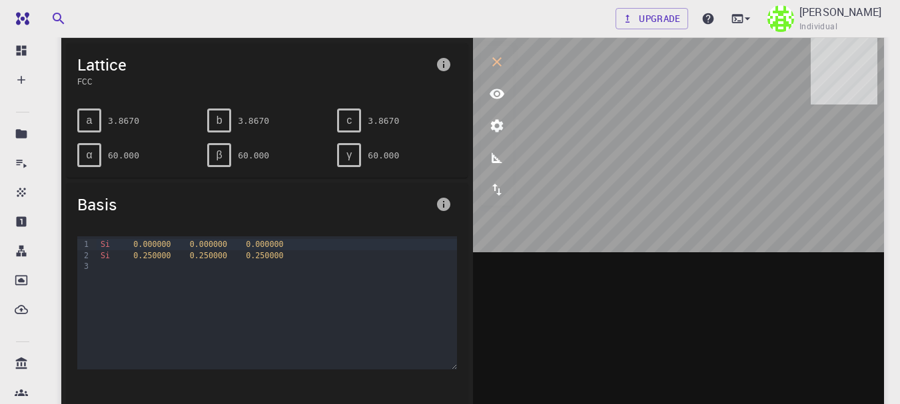
click at [120, 258] on div "Si 0.250000 0.250000 0.250000" at bounding box center [277, 255] width 360 height 11
click at [120, 266] on div "To enrich screen reader interactions, please activate Accessibility in Grammarl…" at bounding box center [277, 266] width 360 height 11
click at [220, 118] on span "b" at bounding box center [219, 121] width 6 height 12
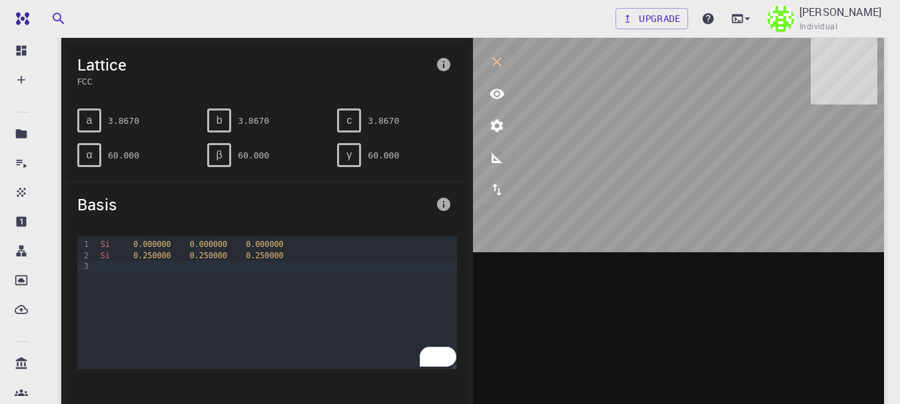
click at [137, 254] on span "0.250000" at bounding box center [151, 255] width 37 height 9
click at [161, 255] on span "0.250000" at bounding box center [151, 255] width 37 height 9
click at [146, 257] on span "0.250000" at bounding box center [151, 255] width 37 height 9
click at [237, 207] on span "Basis" at bounding box center [253, 204] width 353 height 21
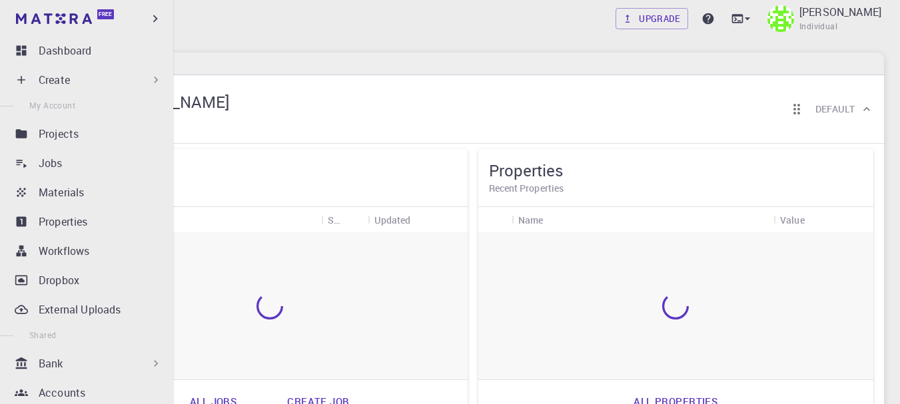
click at [86, 91] on div "Create" at bounding box center [89, 80] width 157 height 27
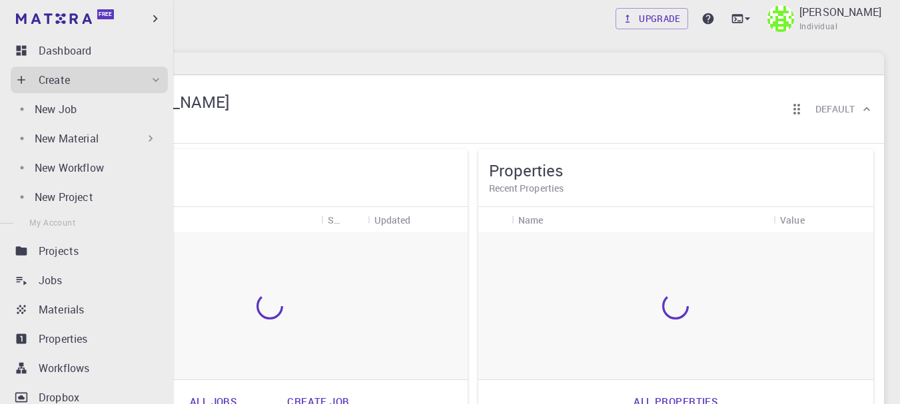
click at [105, 141] on div "New Material" at bounding box center [96, 139] width 123 height 16
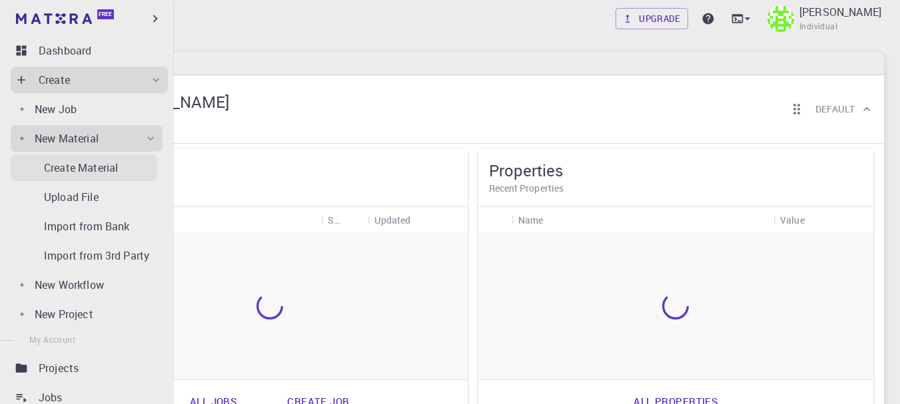
click at [111, 162] on p "Create Material" at bounding box center [81, 168] width 74 height 16
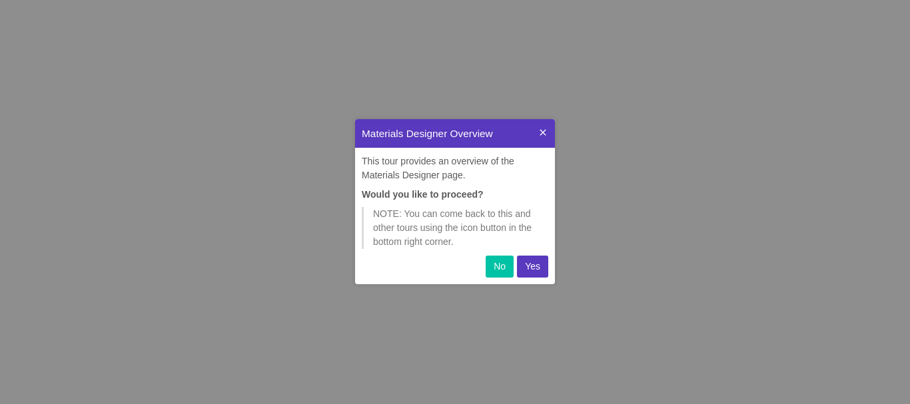
scroll to position [155, 190]
click at [536, 258] on button "Yes" at bounding box center [532, 267] width 31 height 22
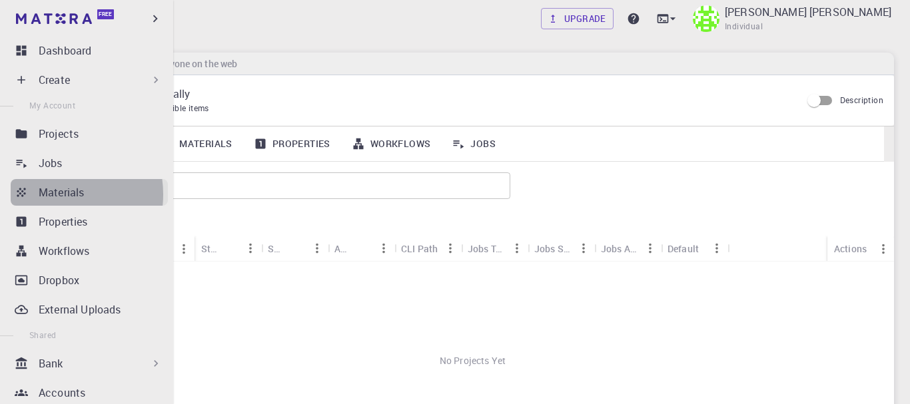
click at [53, 194] on p "Materials" at bounding box center [61, 192] width 45 height 16
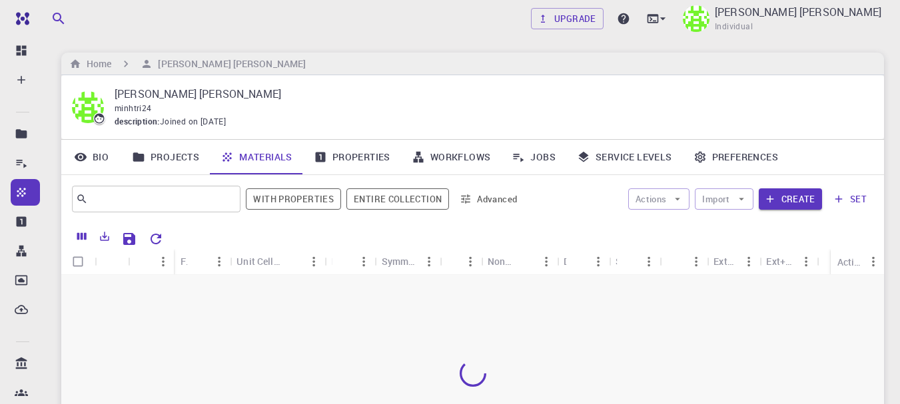
click at [382, 215] on div "​ With properties Entire collection Advanced Actions Import Create set" at bounding box center [472, 199] width 823 height 48
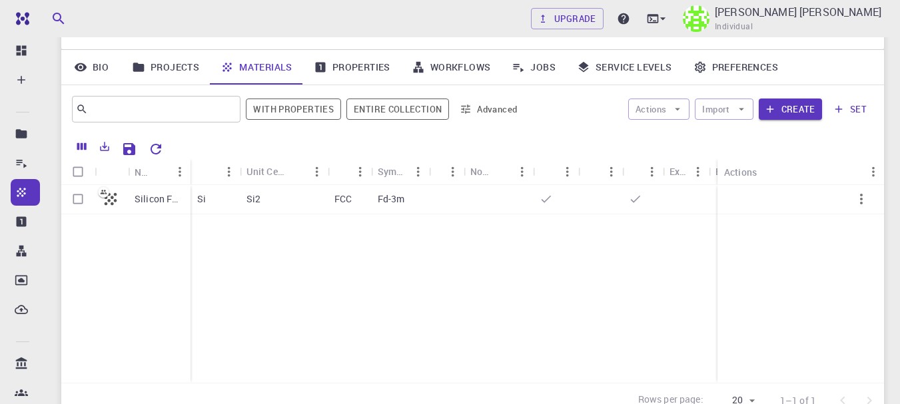
scroll to position [95, 0]
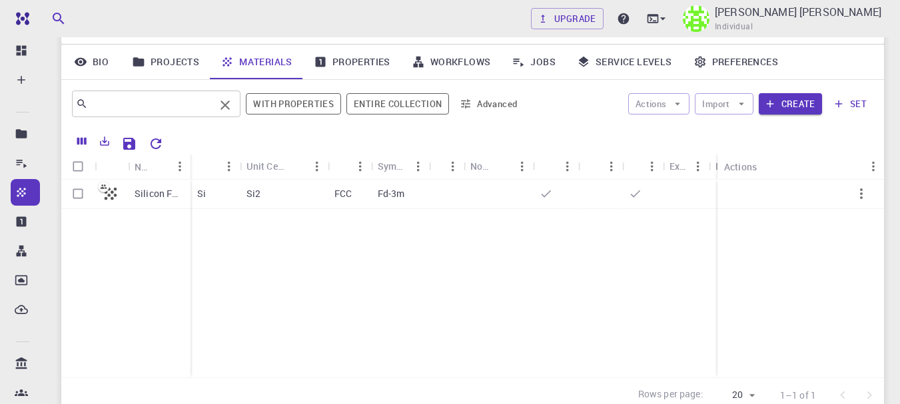
click at [168, 96] on input "text" at bounding box center [151, 104] width 127 height 19
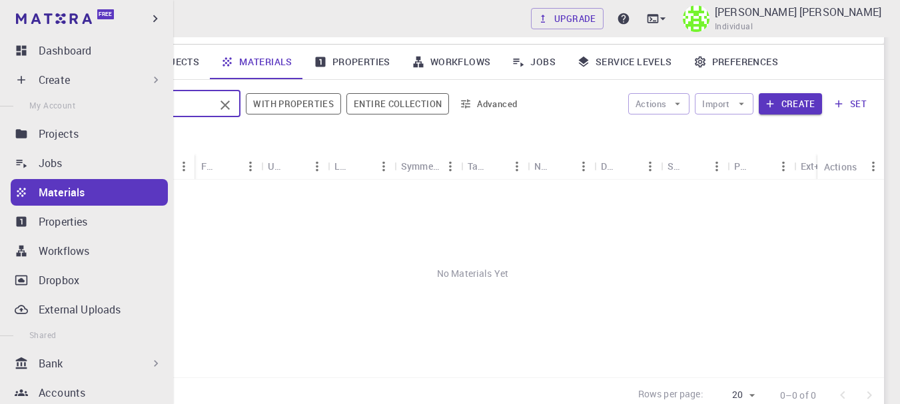
type input "AlQ"
click at [71, 358] on div "Bank" at bounding box center [101, 364] width 124 height 16
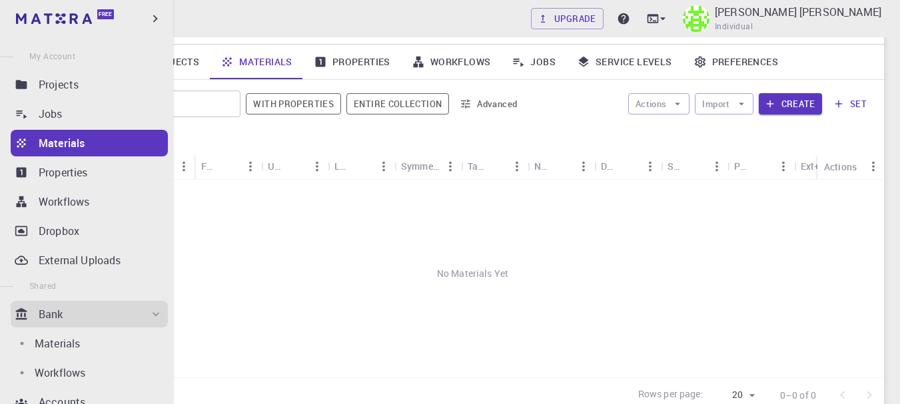
scroll to position [123, 0]
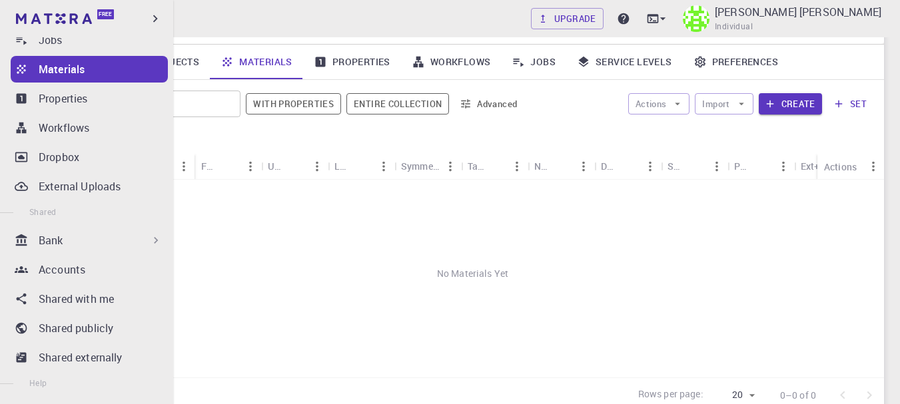
click at [69, 247] on div "Bank" at bounding box center [101, 240] width 124 height 16
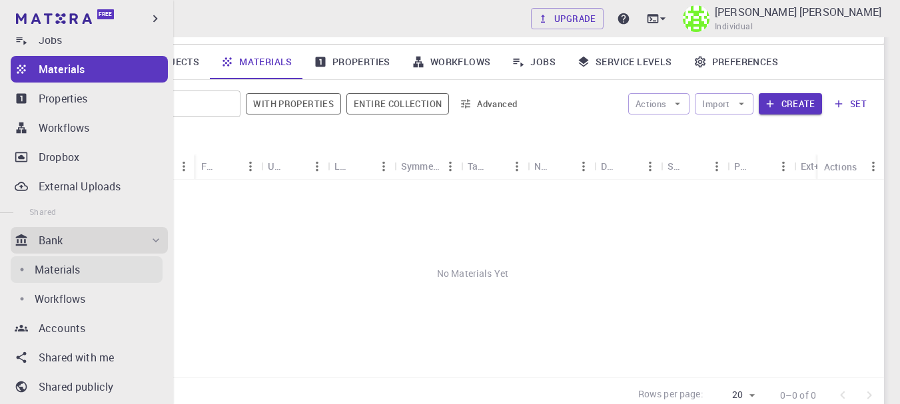
click at [65, 276] on p "Materials" at bounding box center [57, 270] width 45 height 16
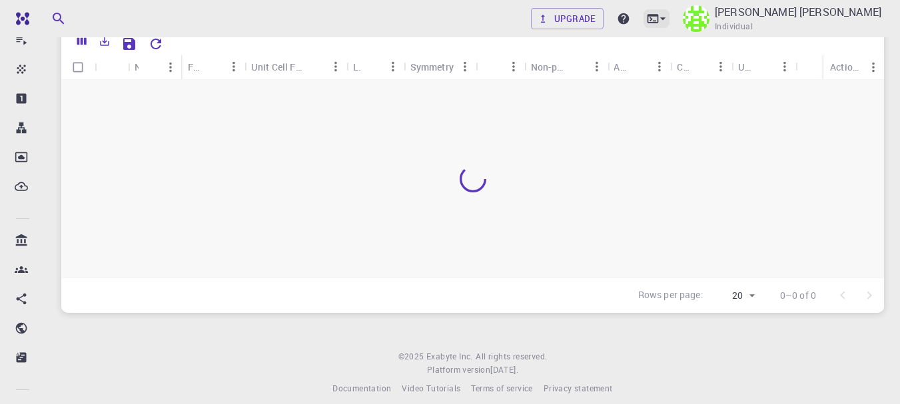
click at [658, 16] on icon at bounding box center [652, 18] width 11 height 9
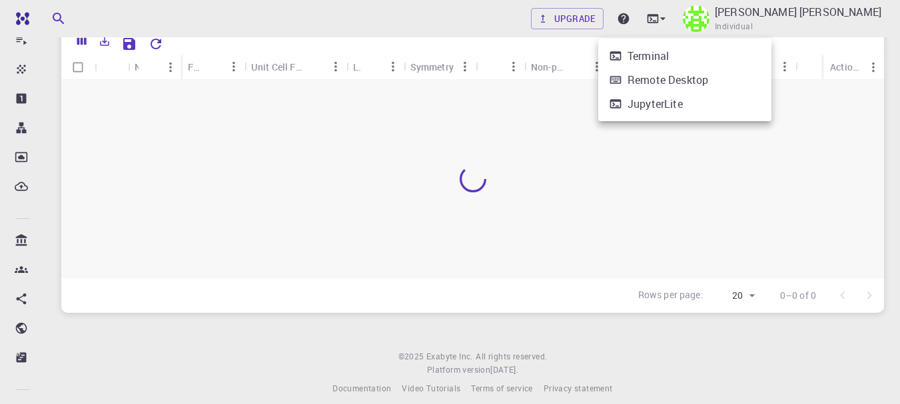
click at [717, 50] on li "Terminal" at bounding box center [684, 56] width 173 height 24
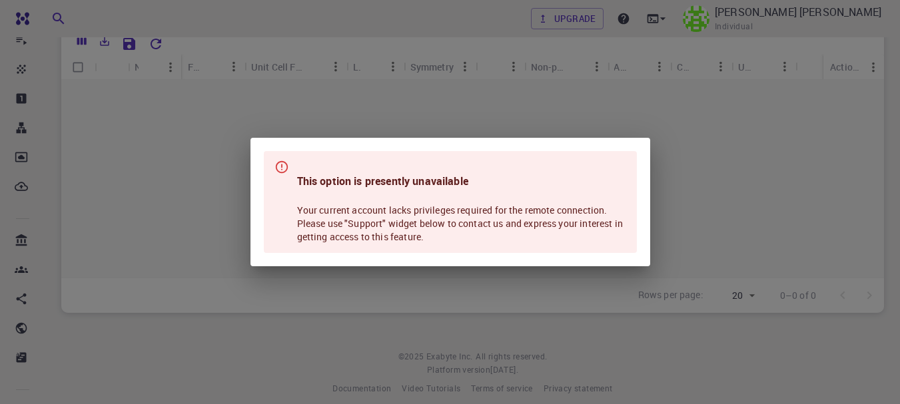
click at [717, 50] on div "This option is presently unavailable Your current account lacks privileges requ…" at bounding box center [450, 202] width 900 height 404
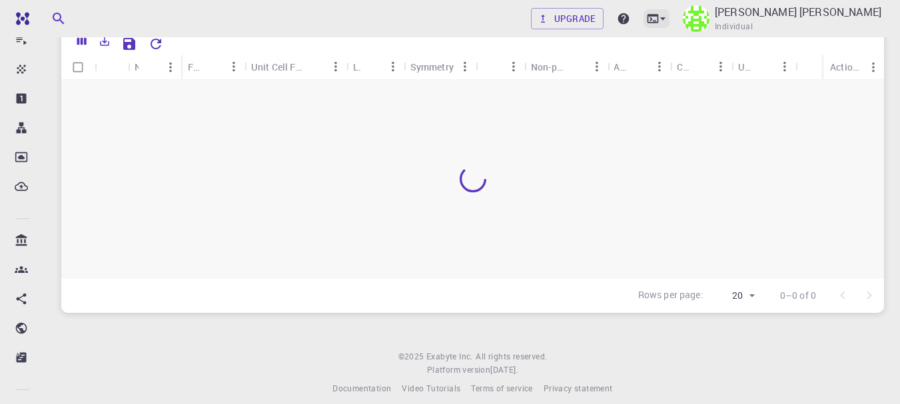
click at [658, 18] on icon at bounding box center [652, 18] width 11 height 9
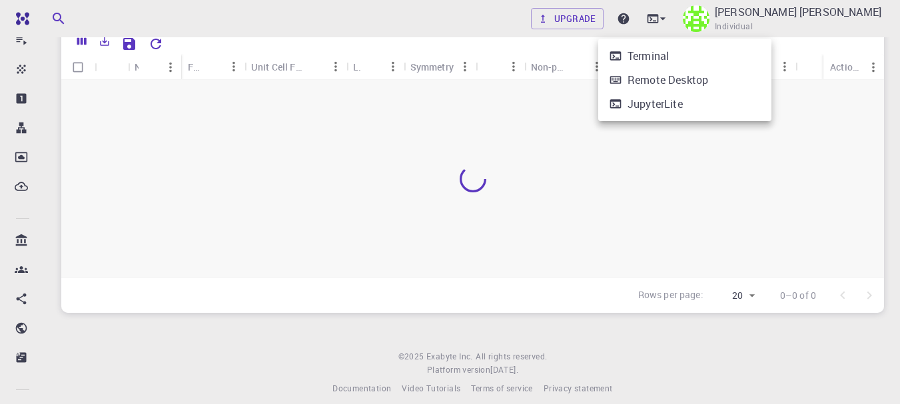
click at [713, 101] on li "JupyterLite" at bounding box center [684, 104] width 173 height 24
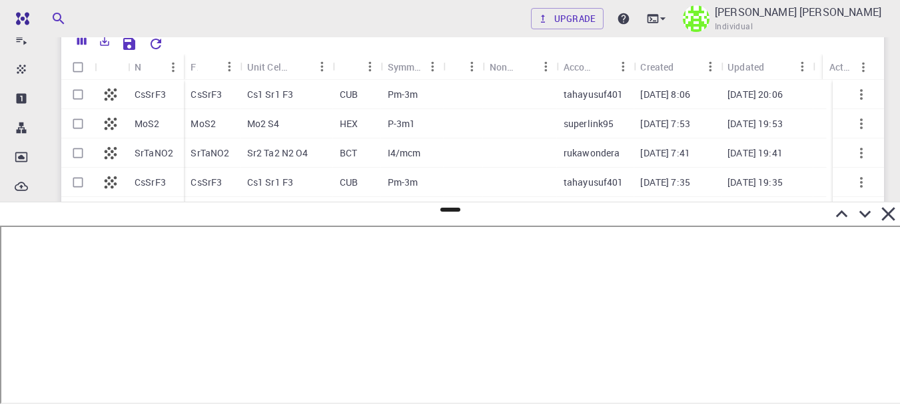
click at [890, 218] on icon at bounding box center [887, 213] width 23 height 23
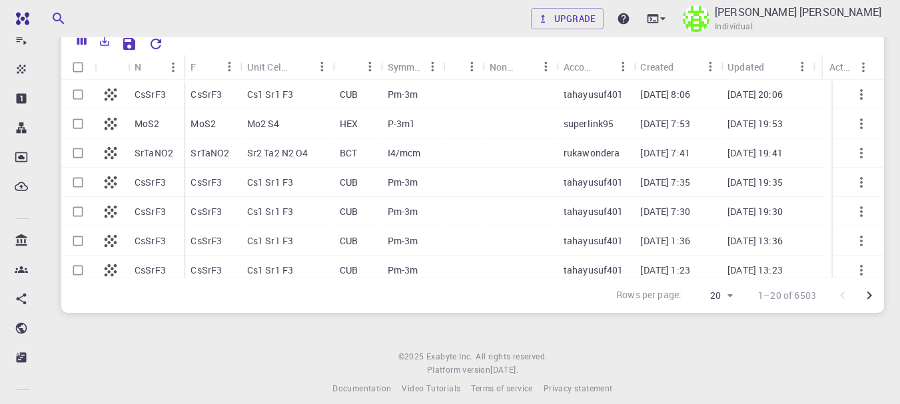
click at [869, 290] on icon "Go to next page" at bounding box center [869, 296] width 16 height 16
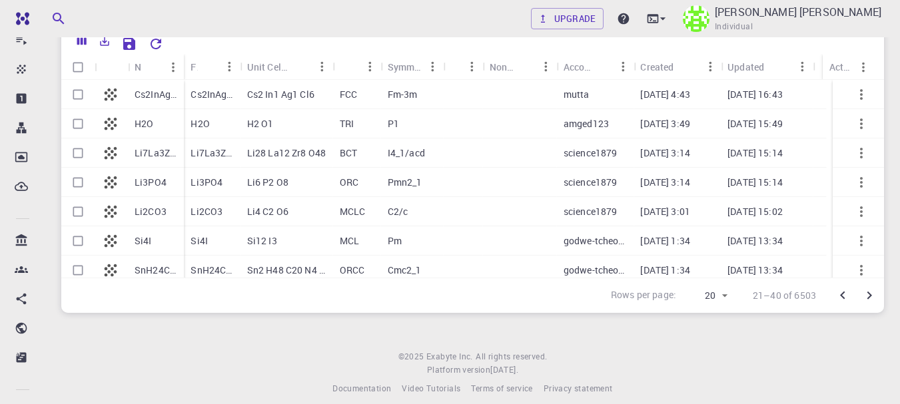
click at [834, 294] on button "Go to previous page" at bounding box center [842, 295] width 27 height 27
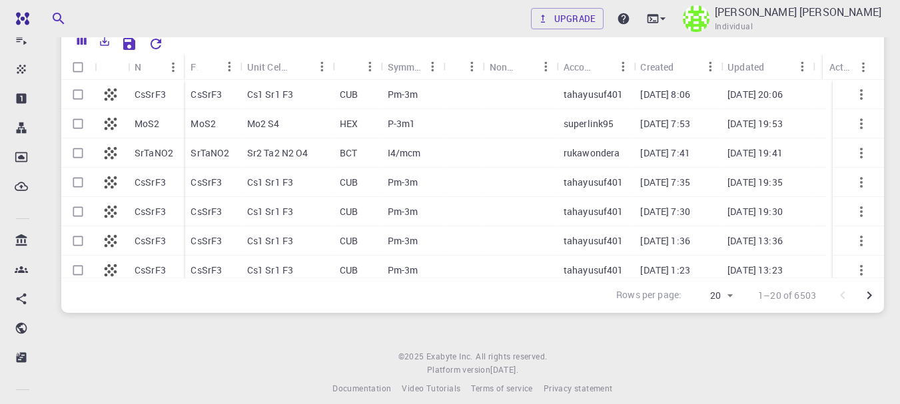
click at [193, 186] on p "CsSrF3" at bounding box center [205, 182] width 31 height 13
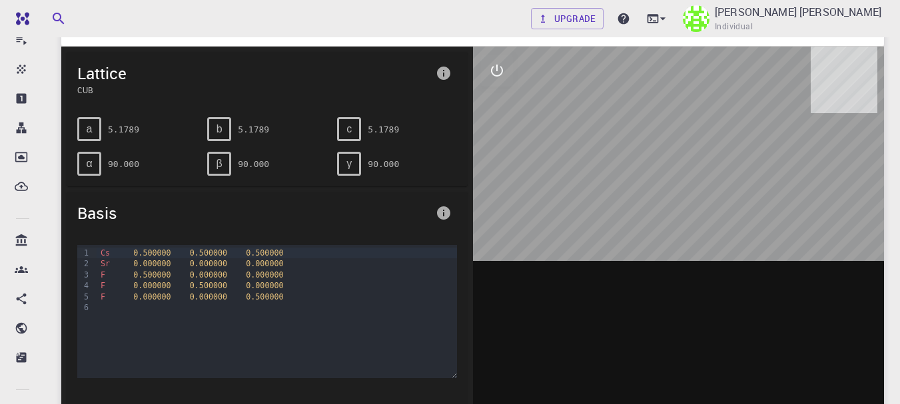
scroll to position [71, 0]
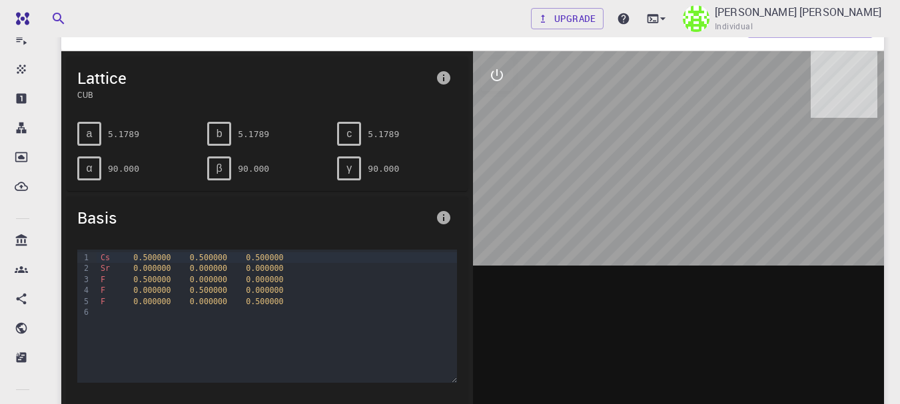
drag, startPoint x: 659, startPoint y: 154, endPoint x: 721, endPoint y: 149, distance: 62.8
click at [721, 149] on div at bounding box center [679, 258] width 412 height 414
click at [494, 78] on icon "interactive" at bounding box center [497, 75] width 16 height 16
click at [498, 105] on icon "view" at bounding box center [497, 107] width 16 height 16
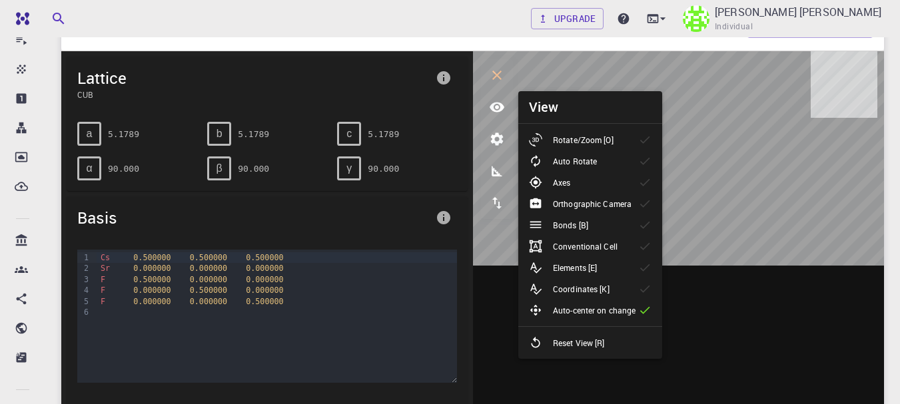
click at [560, 173] on li "Axes" at bounding box center [590, 182] width 144 height 21
click at [568, 153] on li "Auto Rotate" at bounding box center [590, 161] width 144 height 21
click at [570, 143] on p "Rotate/Zoom [O]" at bounding box center [583, 140] width 61 height 12
click at [576, 159] on p "Auto Rotate" at bounding box center [575, 161] width 44 height 12
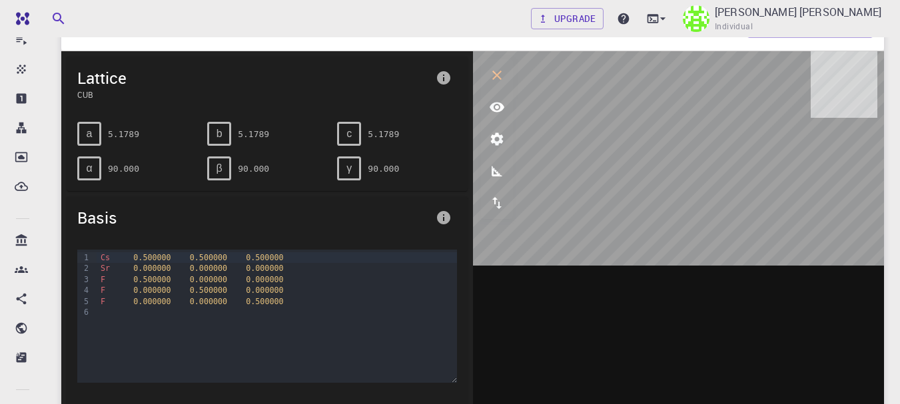
click at [246, 279] on span "0.000000" at bounding box center [264, 279] width 37 height 9
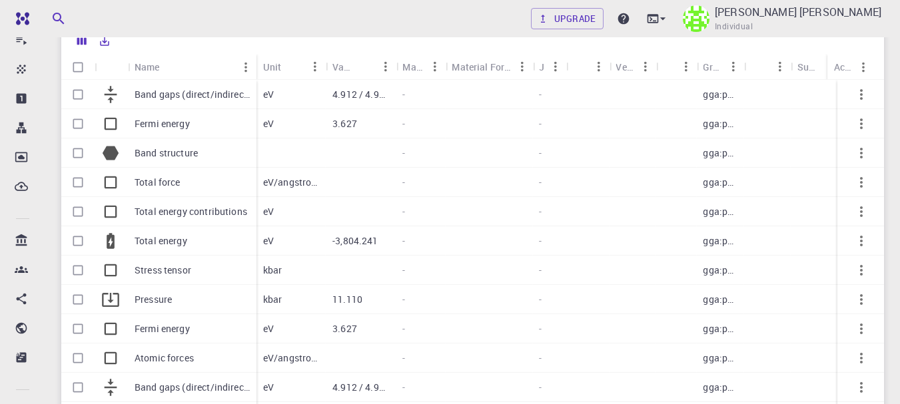
scroll to position [631, 0]
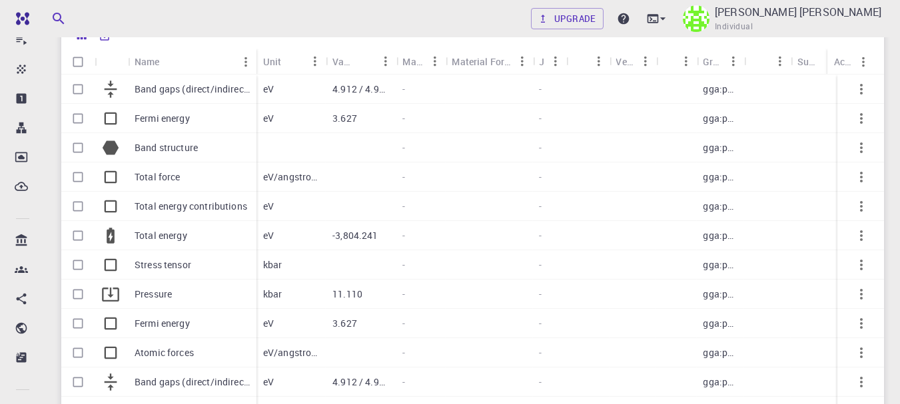
click at [199, 141] on div "Band structure" at bounding box center [192, 147] width 129 height 29
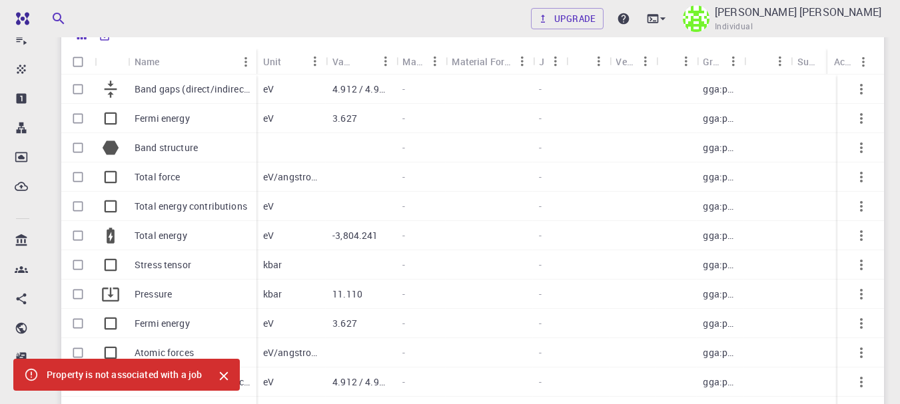
click at [198, 177] on div "Total force" at bounding box center [192, 177] width 129 height 29
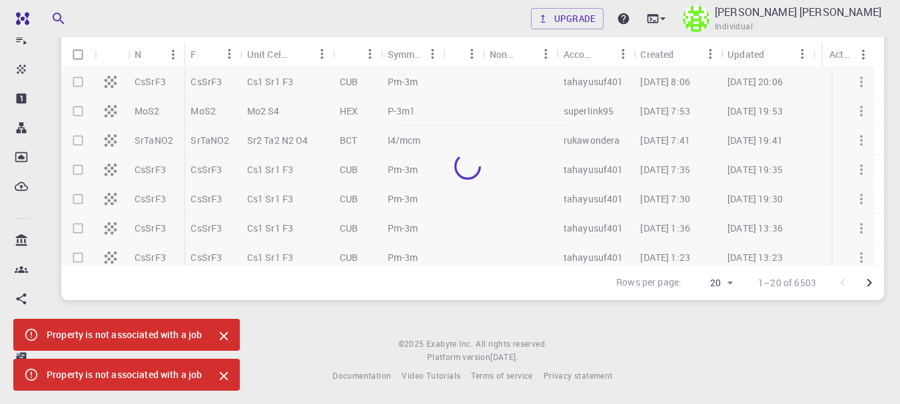
scroll to position [95, 0]
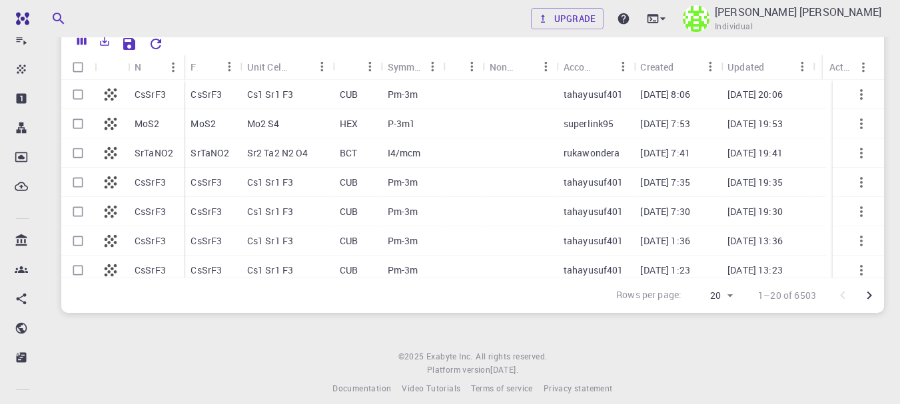
click at [874, 299] on icon "Go to next page" at bounding box center [869, 296] width 16 height 16
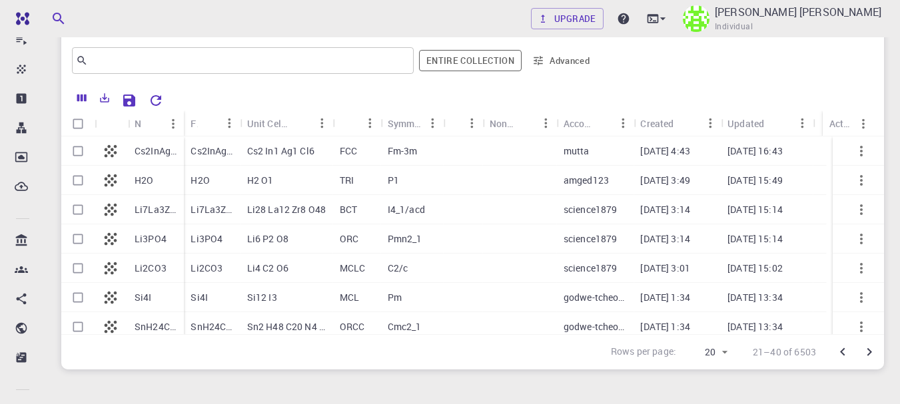
scroll to position [23, 0]
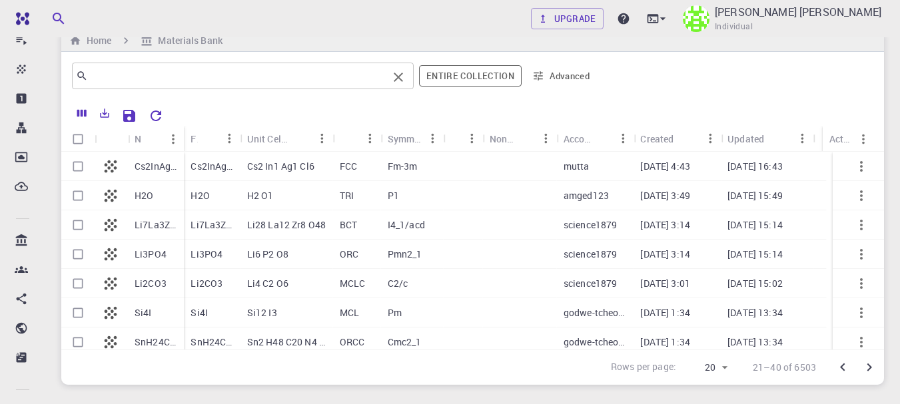
click at [178, 64] on div "​" at bounding box center [243, 76] width 342 height 27
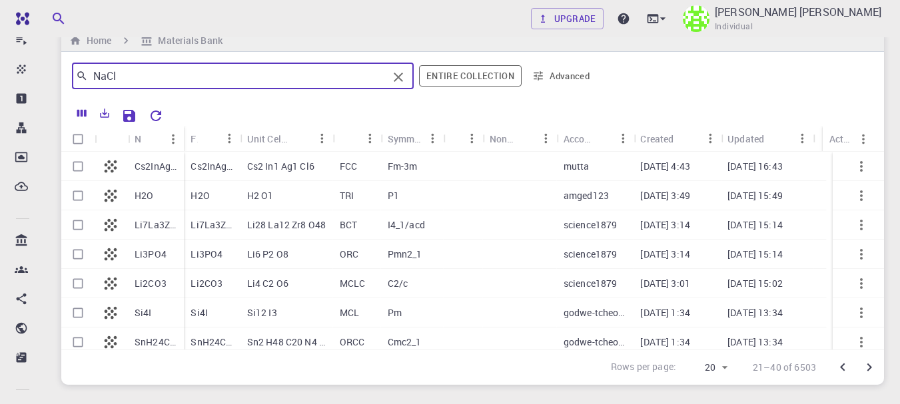
type input "NaCl"
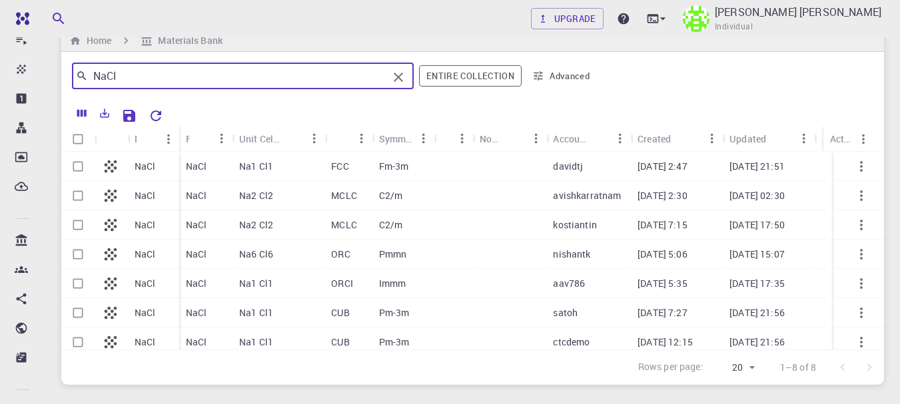
click at [230, 258] on div "NaCl" at bounding box center [205, 254] width 53 height 29
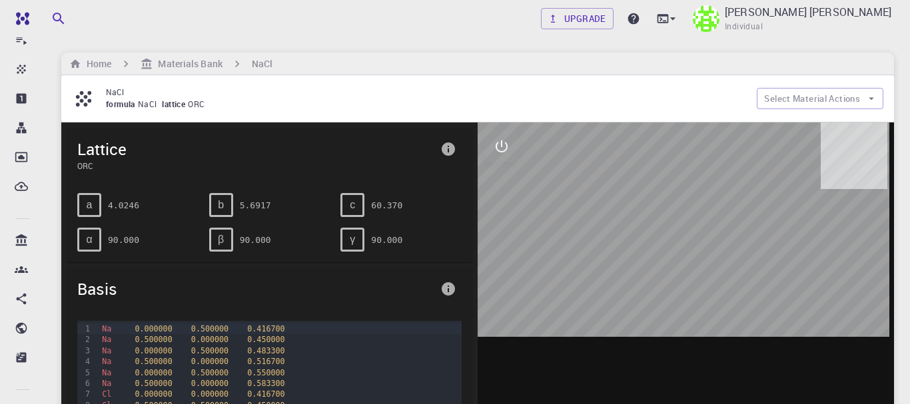
click at [718, 203] on div at bounding box center [686, 330] width 416 height 414
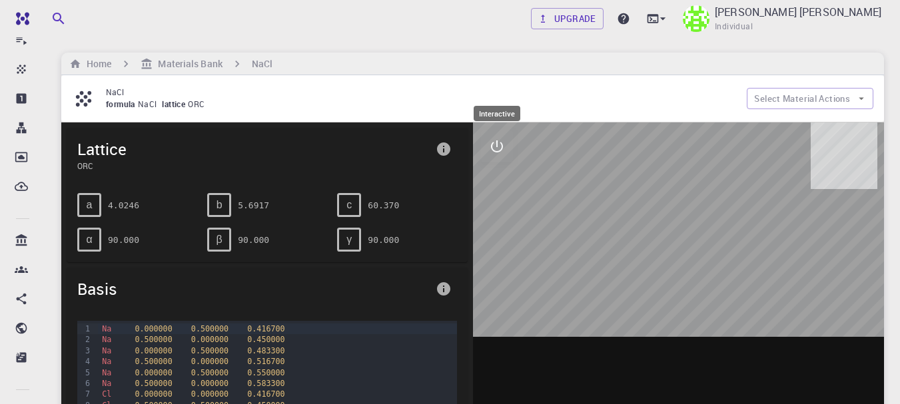
click at [486, 140] on button "interactive" at bounding box center [497, 147] width 32 height 32
click at [496, 179] on icon "view" at bounding box center [497, 179] width 15 height 10
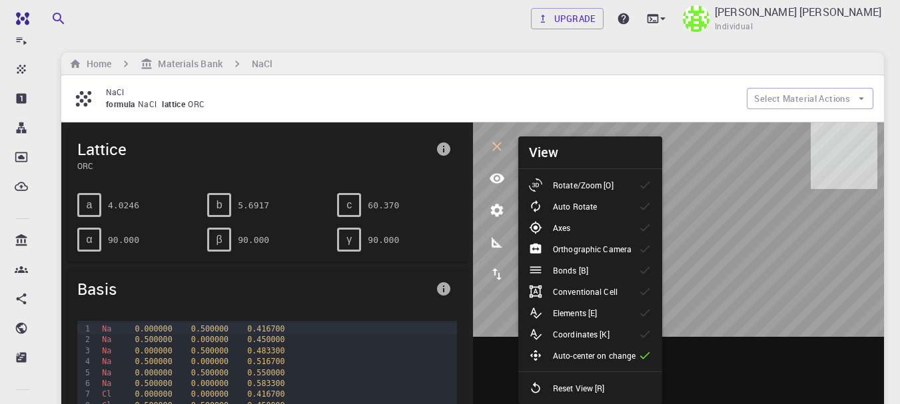
click at [537, 186] on icon at bounding box center [535, 184] width 13 height 13
click at [544, 203] on div at bounding box center [541, 206] width 24 height 13
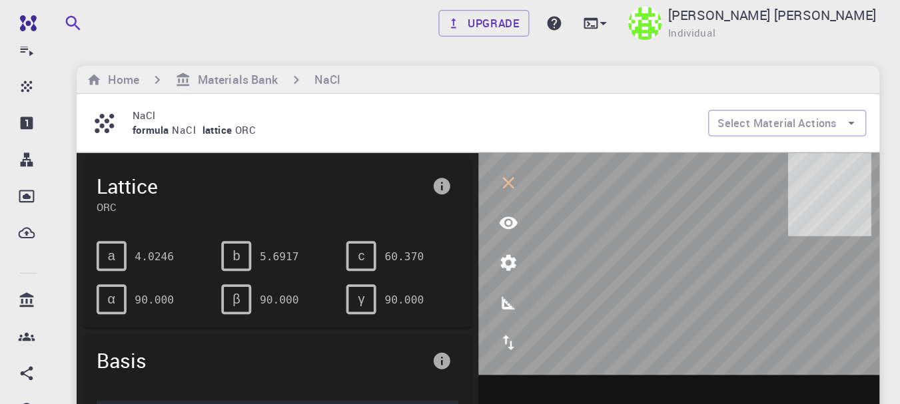
scroll to position [123, 0]
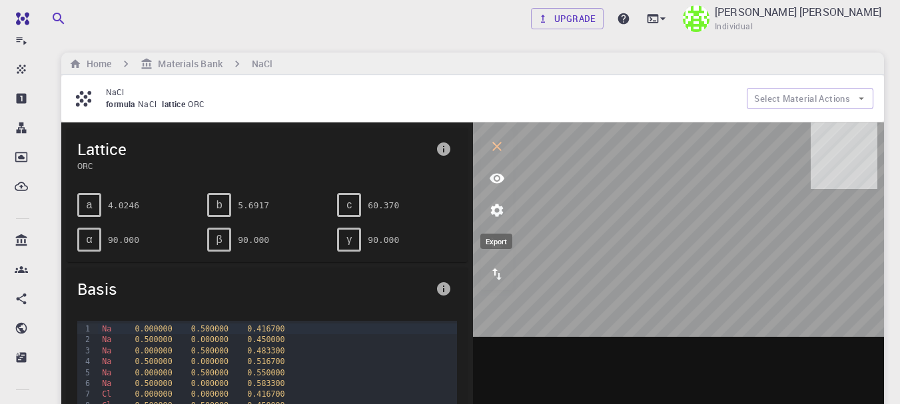
click at [496, 266] on button "export" at bounding box center [497, 274] width 32 height 32
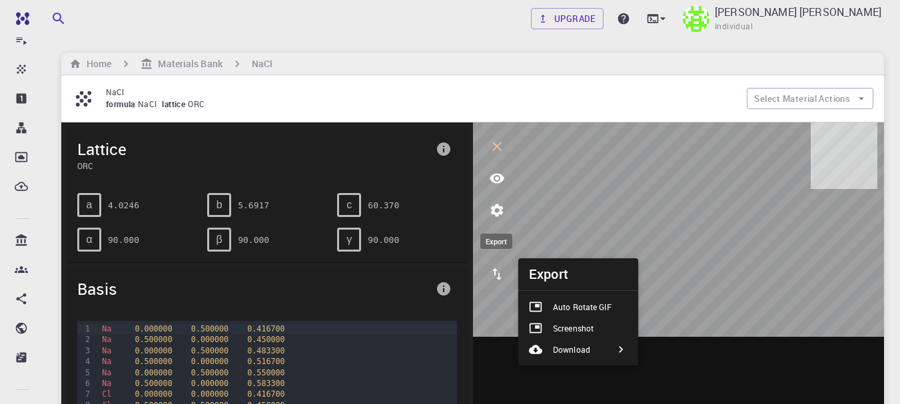
click at [496, 266] on button "export" at bounding box center [497, 274] width 32 height 32
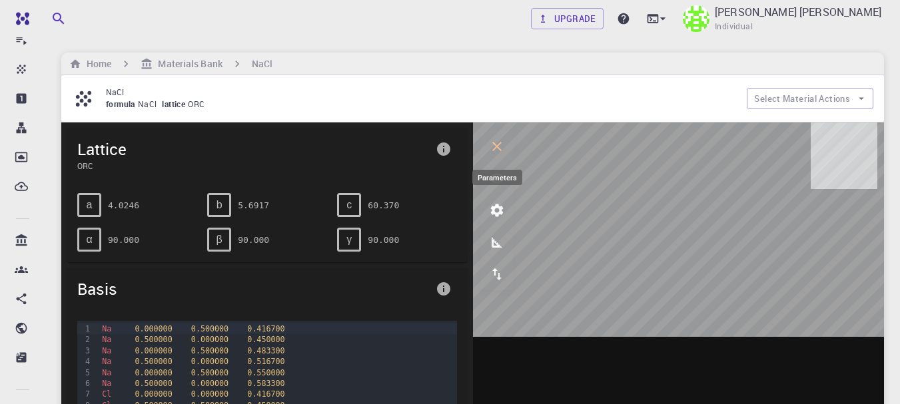
click at [492, 205] on icon "parameters" at bounding box center [497, 210] width 16 height 16
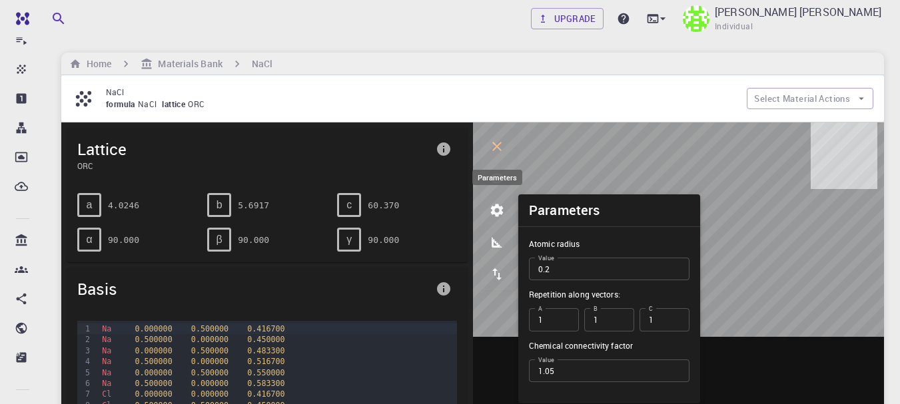
click at [492, 205] on icon "parameters" at bounding box center [497, 210] width 16 height 16
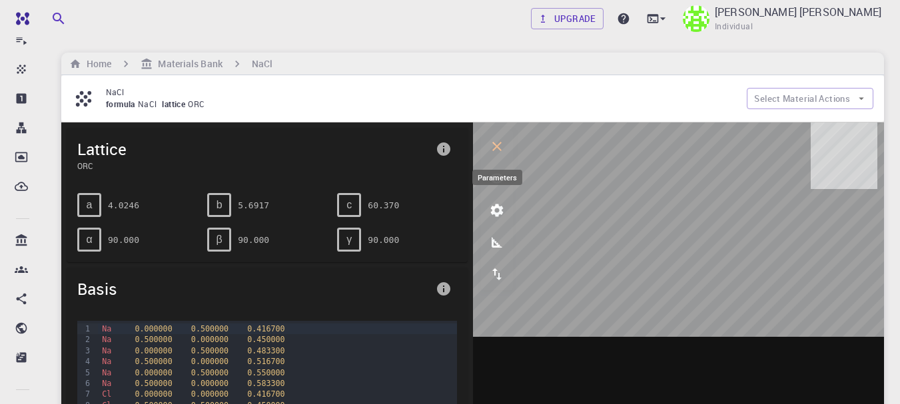
click at [498, 204] on icon "parameters" at bounding box center [497, 210] width 16 height 16
